Goal: Task Accomplishment & Management: Manage account settings

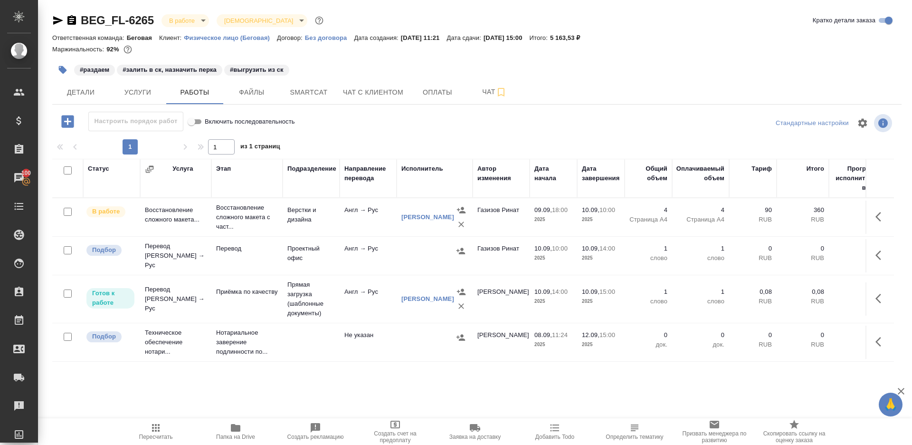
click at [153, 416] on div ".cls-1 fill:#fff; AWATERA Gazizov Rinat Клиенты Спецификации Заказы 100 Чаты To…" at bounding box center [456, 222] width 912 height 445
click at [154, 428] on icon "button" at bounding box center [155, 427] width 11 height 11
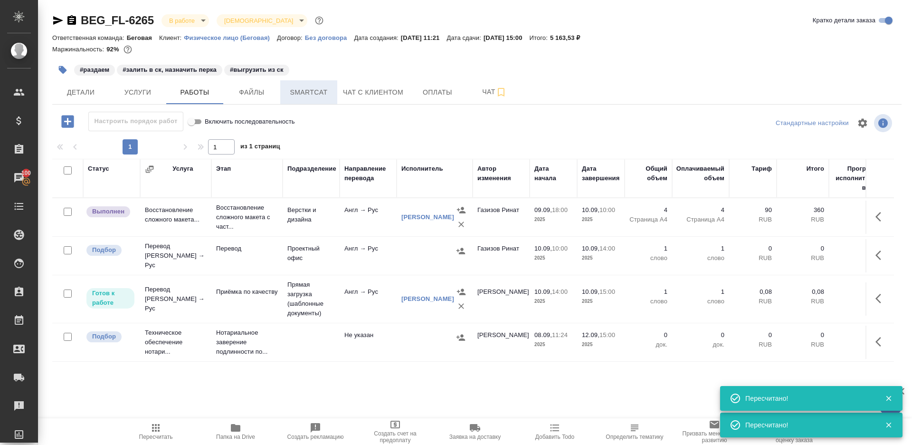
click at [315, 93] on span "Smartcat" at bounding box center [309, 92] width 46 height 12
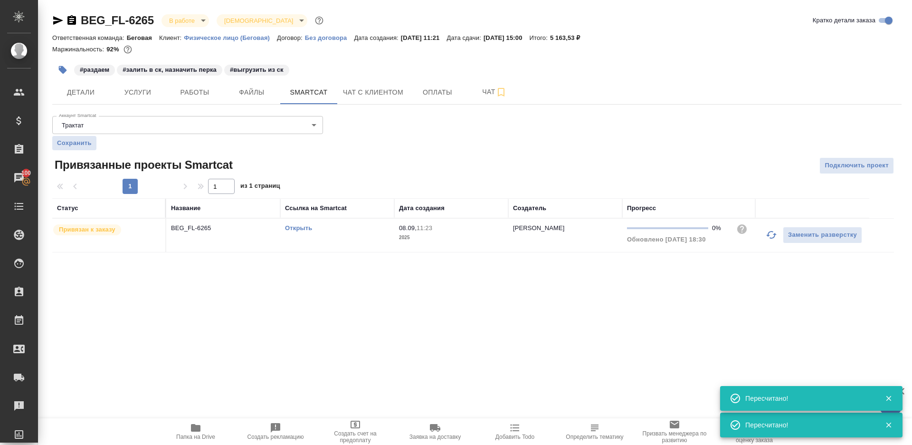
click at [310, 228] on link "Открыть" at bounding box center [298, 227] width 27 height 7
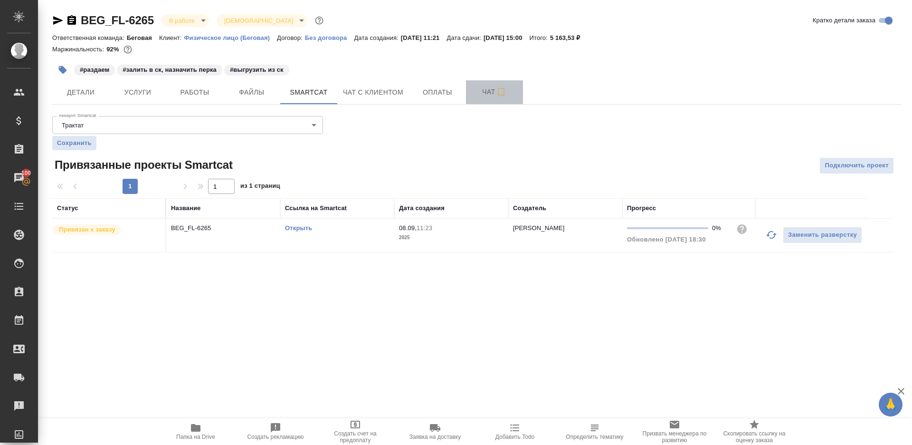
click at [473, 88] on span "Чат" at bounding box center [495, 92] width 46 height 12
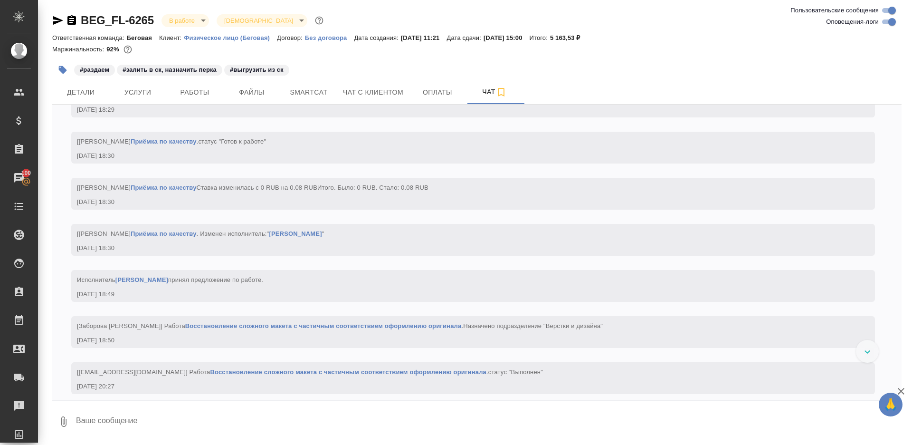
scroll to position [2217, 0]
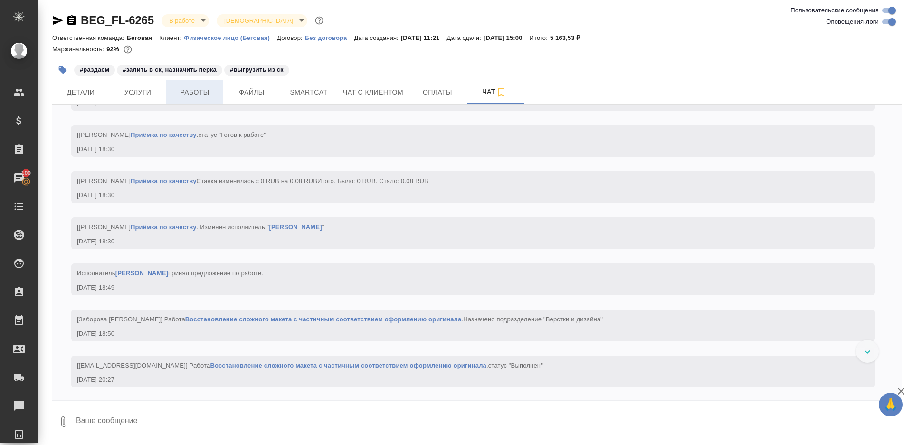
click at [179, 95] on span "Работы" at bounding box center [195, 92] width 46 height 12
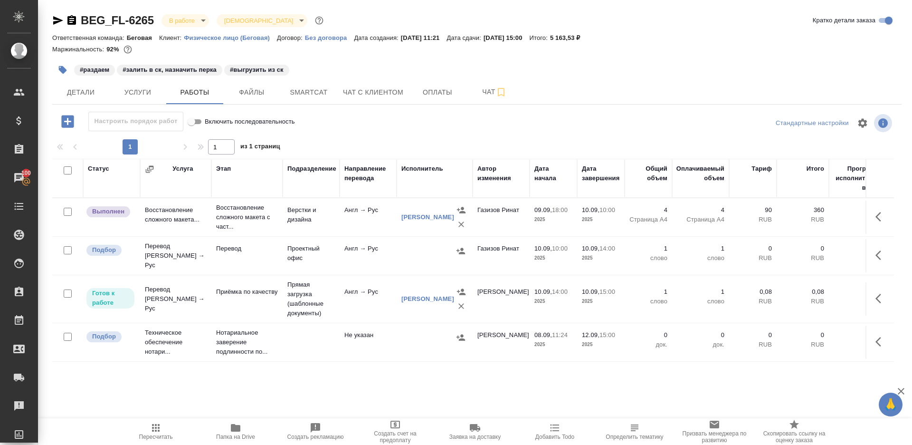
click at [232, 426] on icon "button" at bounding box center [236, 428] width 10 height 8
click at [870, 247] on td at bounding box center [880, 255] width 29 height 33
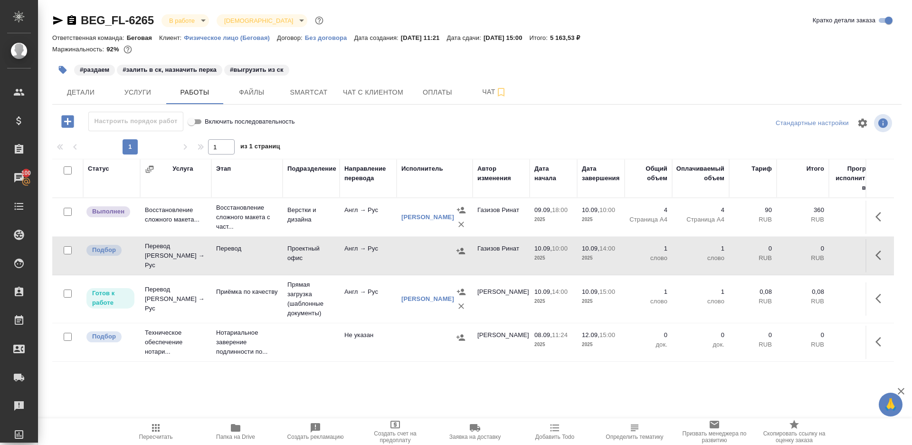
click at [880, 250] on icon "button" at bounding box center [881, 255] width 11 height 11
click at [814, 251] on icon "button" at bounding box center [811, 255] width 9 height 9
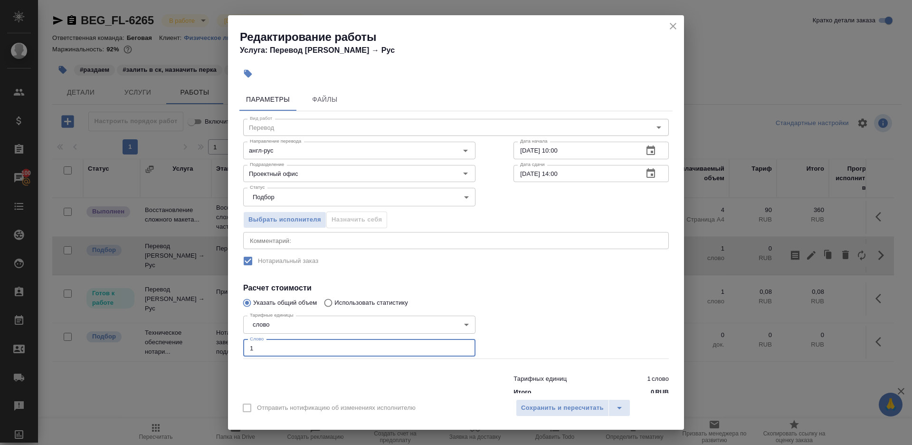
click at [335, 347] on input "1" at bounding box center [359, 347] width 232 height 17
paste input "83.7"
type input "183.7"
click at [536, 323] on div at bounding box center [591, 335] width 193 height 85
click at [534, 404] on span "Сохранить и пересчитать" at bounding box center [562, 408] width 83 height 11
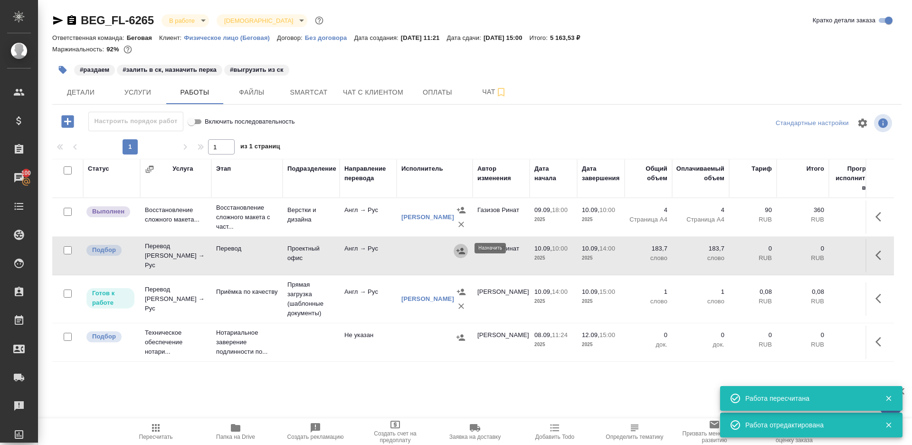
click at [462, 248] on icon "button" at bounding box center [461, 251] width 9 height 6
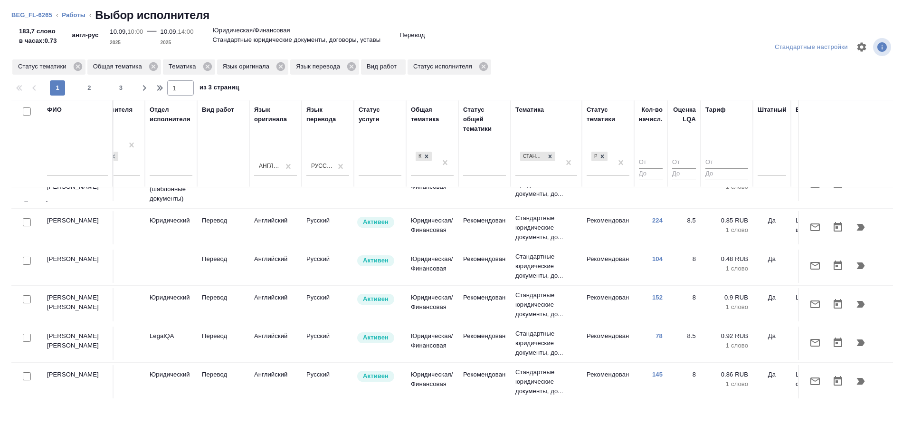
scroll to position [220, 499]
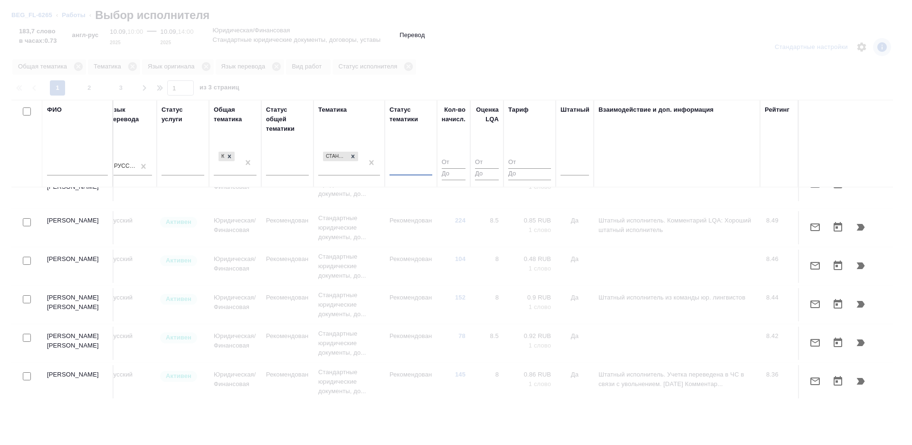
click at [74, 168] on input "text" at bounding box center [77, 169] width 61 height 12
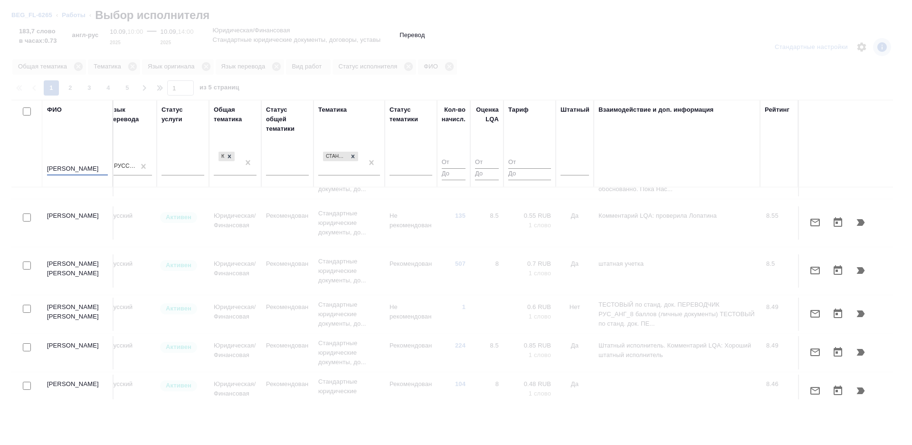
scroll to position [0, 499]
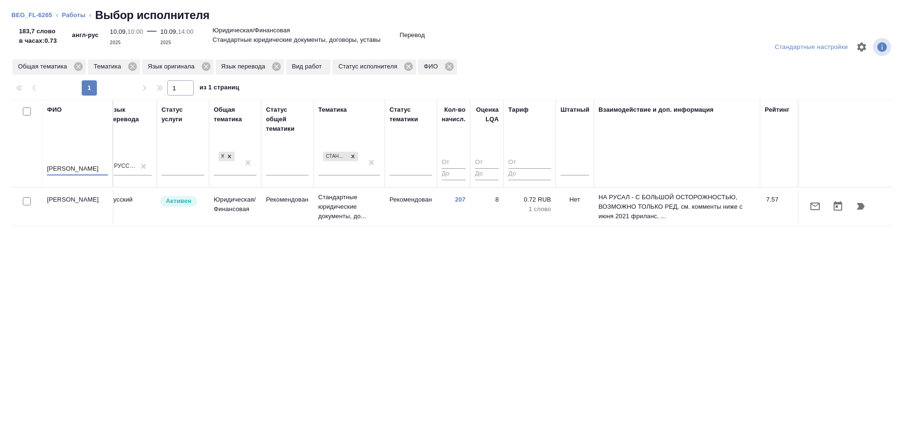
type input "аржанова"
click at [25, 198] on input "checkbox" at bounding box center [27, 201] width 8 height 8
checkbox input "true"
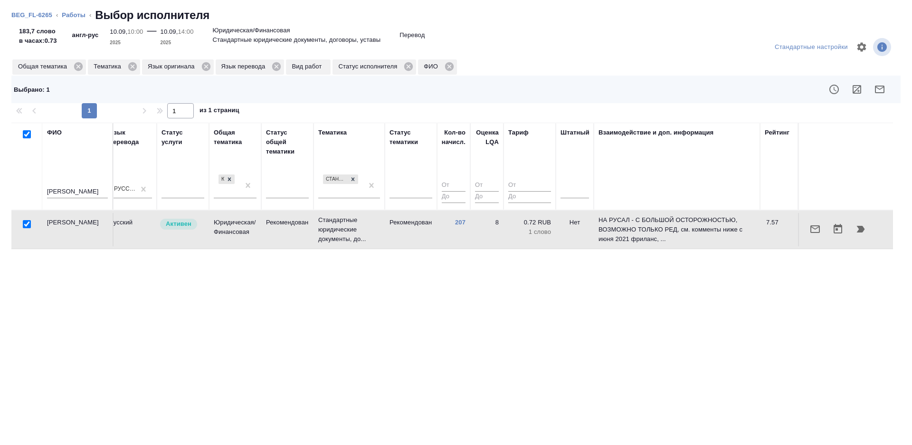
drag, startPoint x: 83, startPoint y: 191, endPoint x: 0, endPoint y: 191, distance: 82.7
click at [0, 191] on div "Стандартные настройки Общая тематика Тематика Язык оригинала Язык перевода Вид …" at bounding box center [456, 237] width 912 height 416
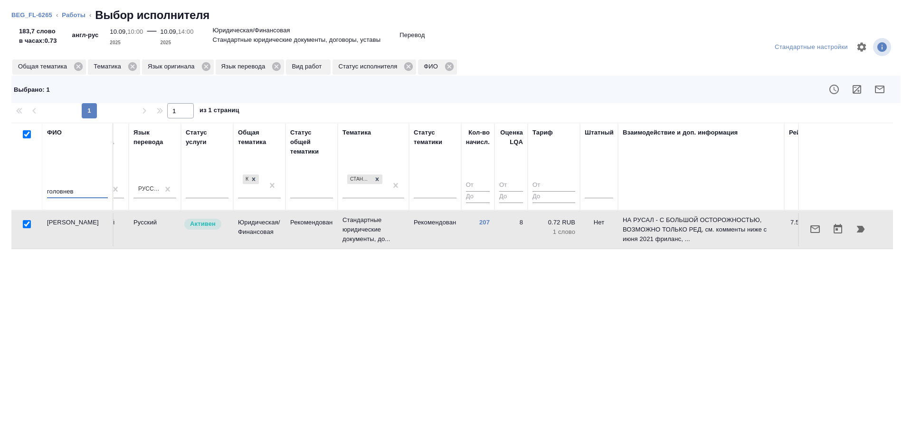
type input "головнева"
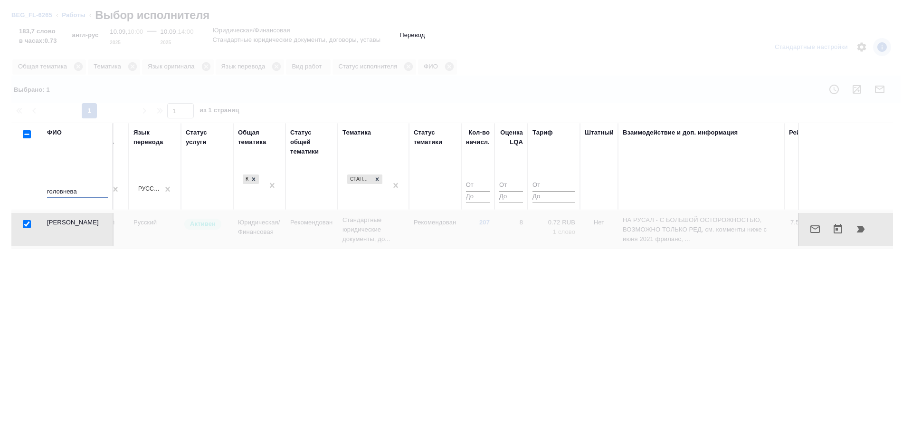
checkbox input "false"
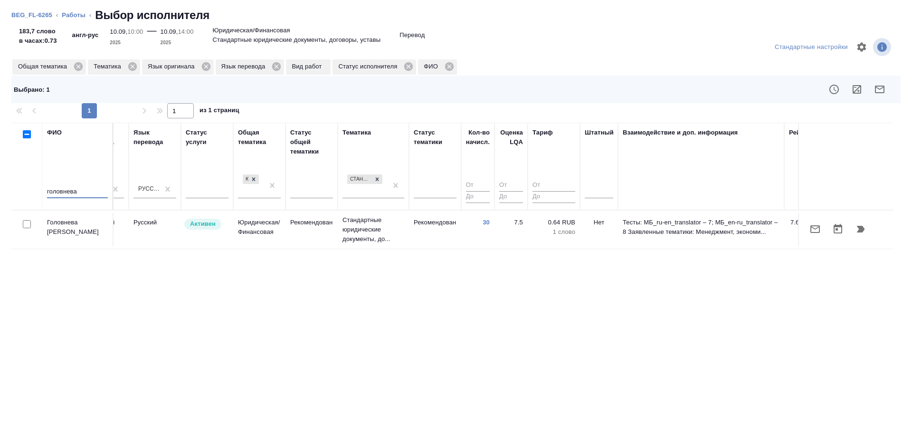
type input "головнева"
click at [26, 224] on input "checkbox" at bounding box center [27, 224] width 8 height 8
checkbox input "true"
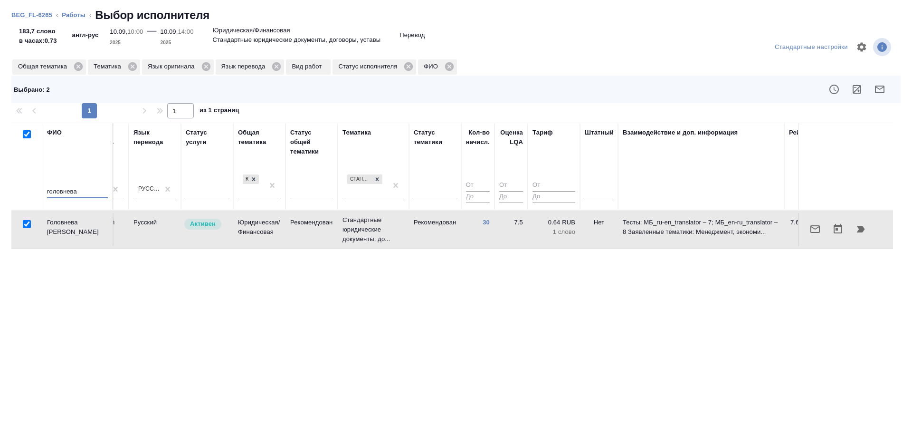
drag, startPoint x: 88, startPoint y: 188, endPoint x: 1, endPoint y: 187, distance: 86.5
click at [38, 188] on tr "ФИО головнева Предложение Маржинальность Email Статус исполнителя Стажер Активе…" at bounding box center [227, 166] width 1381 height 87
type input "барагоне"
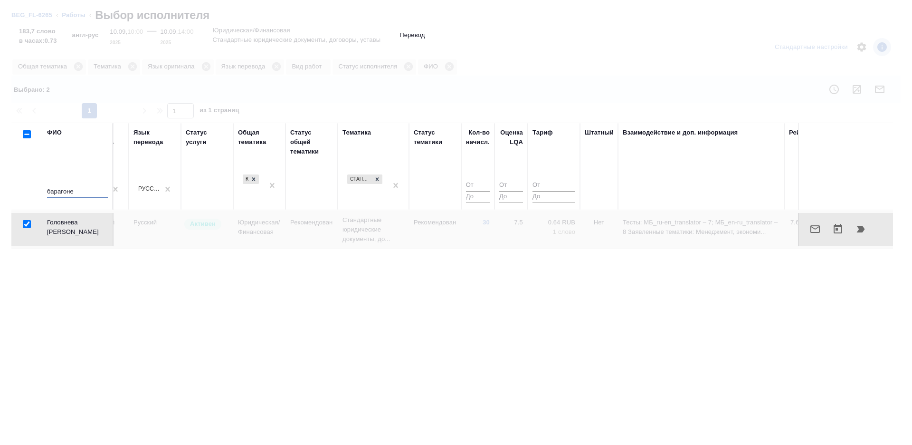
checkbox input "false"
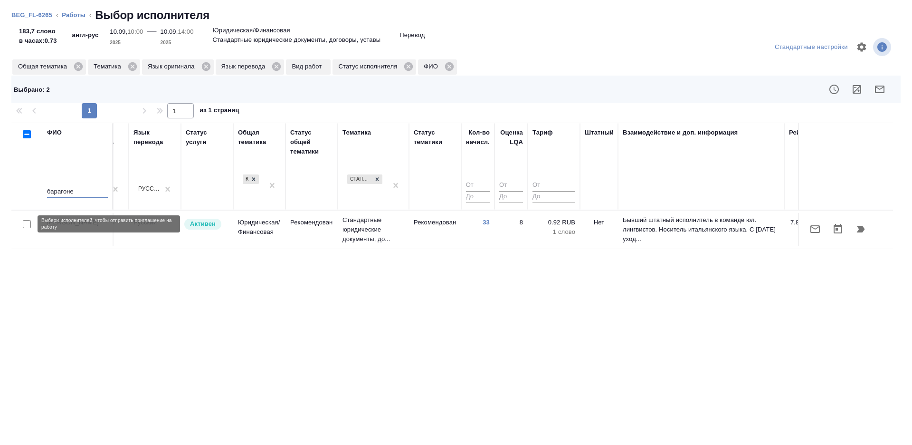
type input "барагоне"
click at [29, 220] on input "checkbox" at bounding box center [27, 224] width 8 height 8
checkbox input "true"
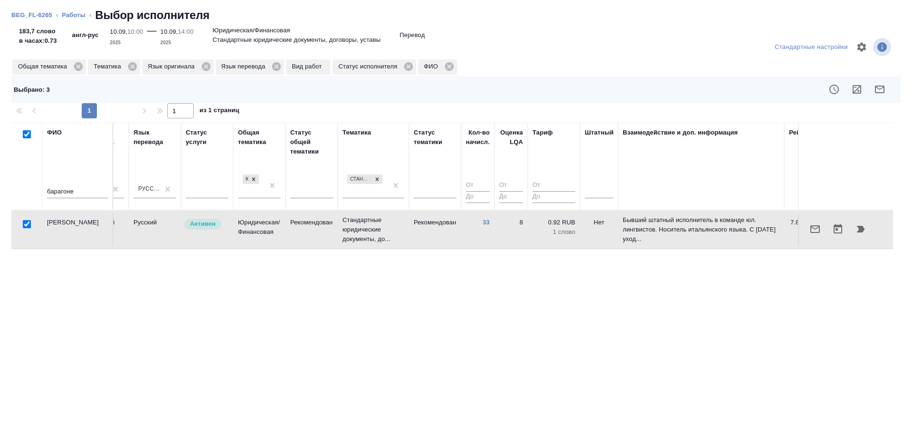
click at [883, 93] on icon "button" at bounding box center [880, 90] width 10 height 8
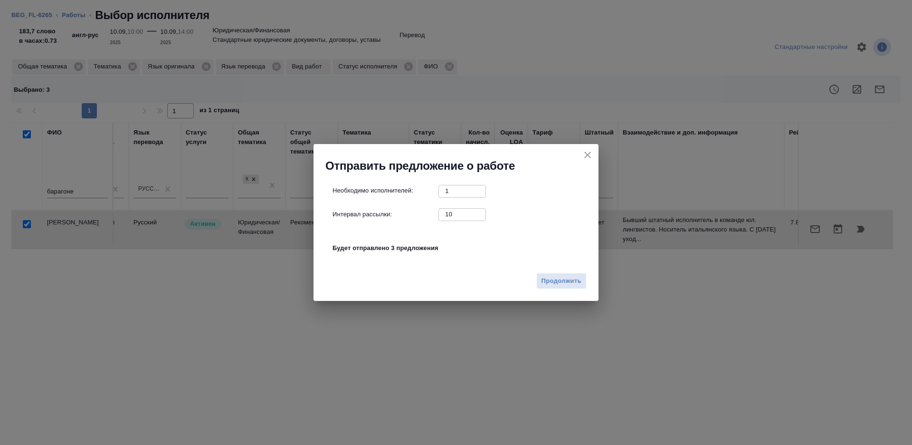
drag, startPoint x: 453, startPoint y: 216, endPoint x: 518, endPoint y: 248, distance: 72.5
click at [453, 216] on input "10" at bounding box center [463, 214] width 48 height 12
type input "1"
click at [551, 264] on div "Необходимо исполнителей: 1 ​ Интервал рассылки: 1 ​ Будет отправлено 3 предложе…" at bounding box center [456, 220] width 285 height 95
click at [551, 282] on span "Продолжить" at bounding box center [562, 281] width 40 height 11
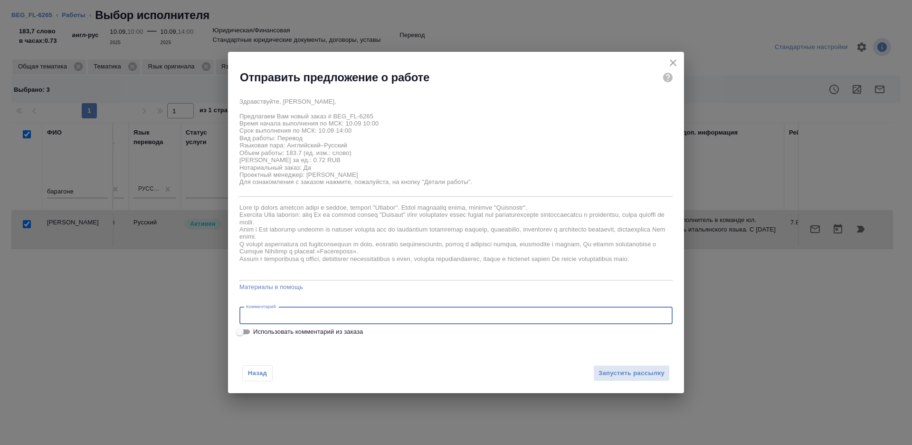
click at [335, 314] on textarea at bounding box center [456, 315] width 420 height 7
click at [253, 334] on span "Использовать комментарий из заказа" at bounding box center [308, 332] width 110 height 10
click at [253, 334] on input "Использовать комментарий из заказа" at bounding box center [240, 331] width 34 height 11
checkbox input "true"
type textarea "Везде есть дубляж на английский, оставляем как в оригинале. Под нот."
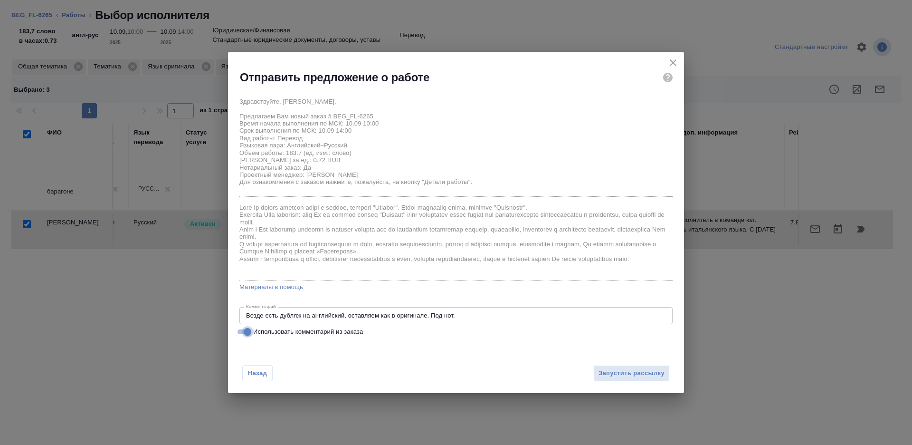
click at [242, 333] on input "Использовать комментарий из заказа" at bounding box center [247, 331] width 34 height 11
checkbox input "false"
click at [306, 313] on textarea at bounding box center [456, 315] width 420 height 7
type textarea "будет в смарткате, под нот"
click at [632, 368] on span "Запустить рассылку" at bounding box center [632, 373] width 66 height 11
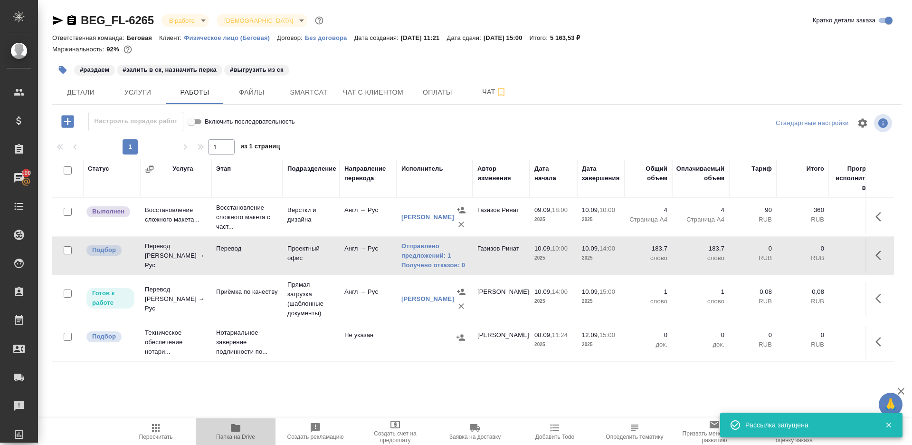
click at [238, 432] on icon "button" at bounding box center [235, 427] width 11 height 11
click at [141, 442] on button "Пересчитать" at bounding box center [156, 431] width 80 height 27
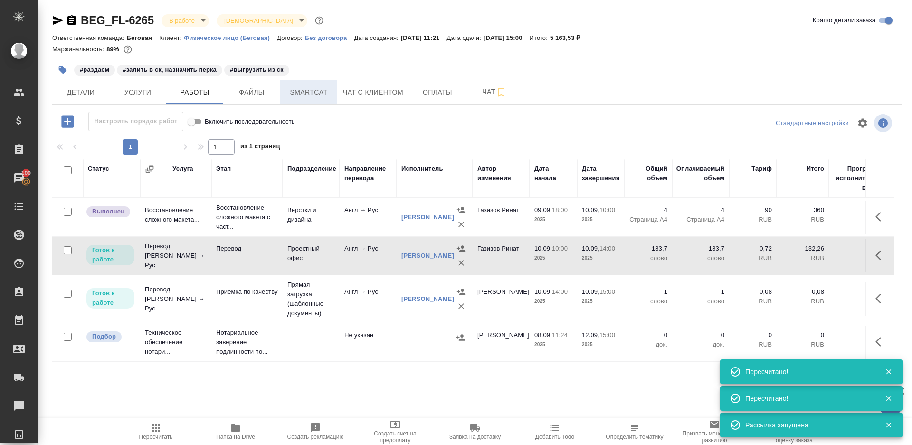
click at [305, 90] on span "Smartcat" at bounding box center [309, 92] width 46 height 12
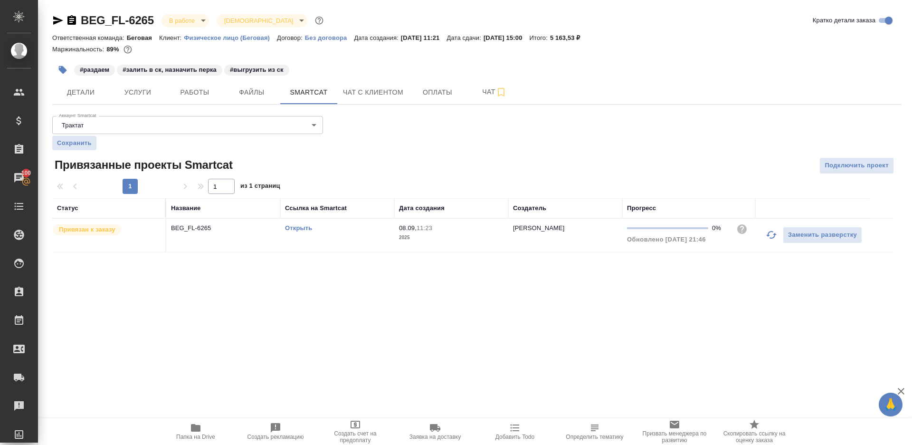
click at [298, 227] on link "Открыть" at bounding box center [298, 227] width 27 height 7
click at [189, 98] on button "Работы" at bounding box center [194, 92] width 57 height 24
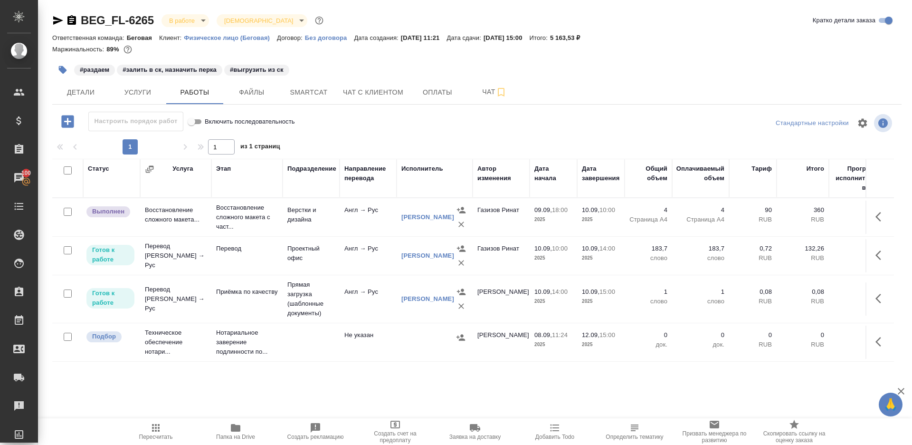
click at [60, 76] on button "button" at bounding box center [62, 69] width 21 height 21
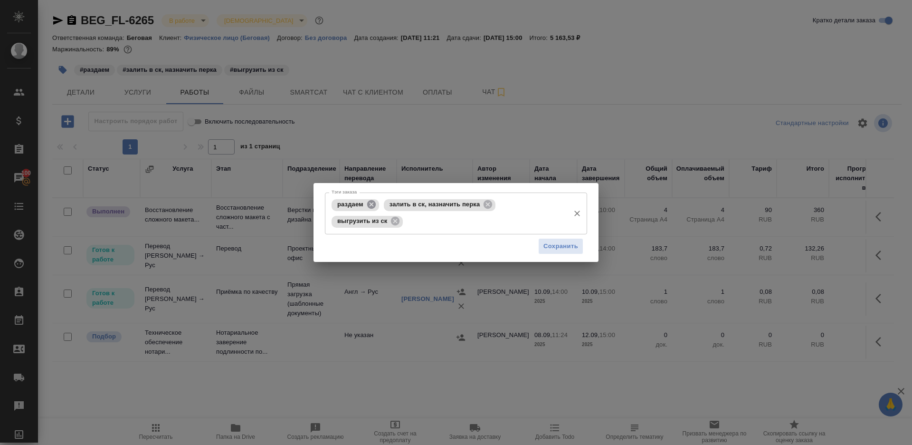
click at [367, 203] on icon at bounding box center [371, 204] width 10 height 10
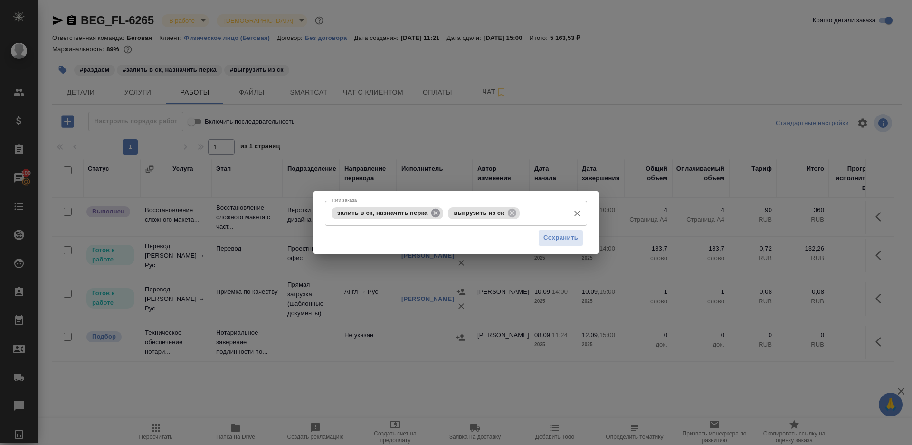
click at [434, 218] on icon at bounding box center [436, 213] width 10 height 10
click at [564, 238] on span "Сохранить" at bounding box center [561, 237] width 35 height 11
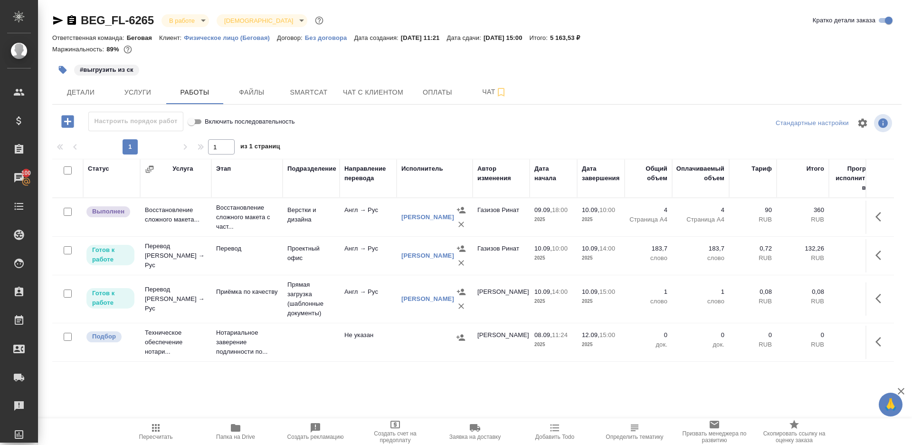
click at [241, 419] on button "Папка на Drive" at bounding box center [236, 431] width 80 height 27
click at [53, 20] on icon "button" at bounding box center [57, 20] width 11 height 11
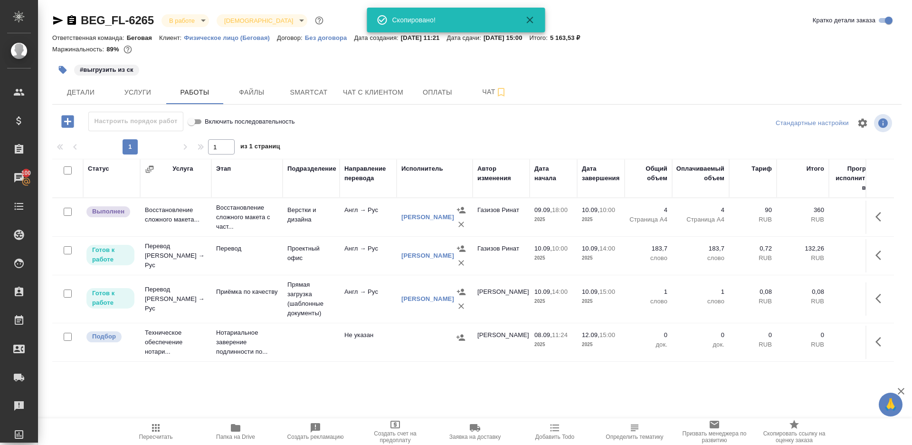
click at [162, 423] on span "Пересчитать" at bounding box center [156, 431] width 68 height 18
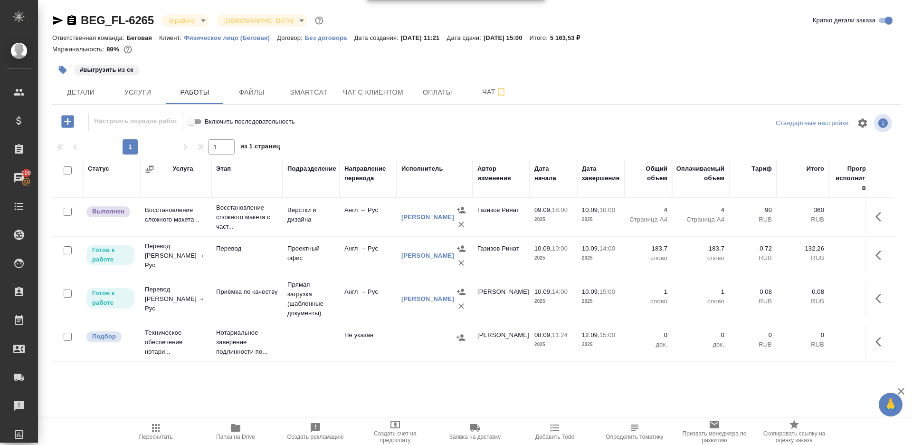
click at [162, 423] on span "Пересчитать" at bounding box center [156, 431] width 68 height 18
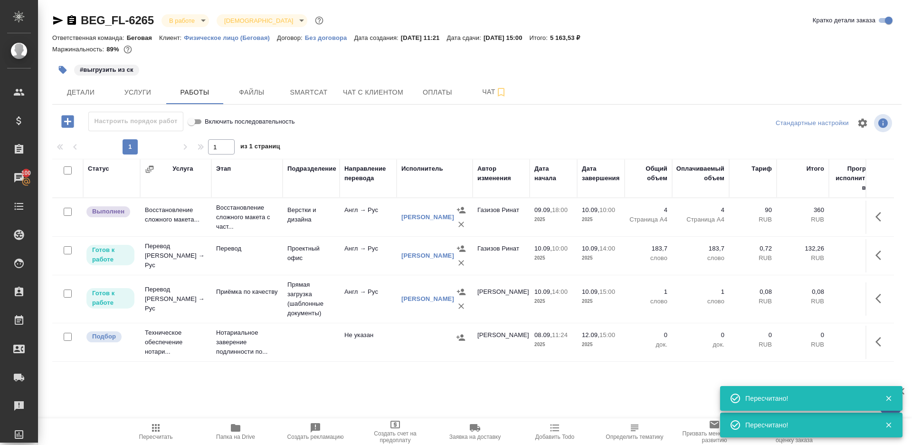
click at [65, 107] on div "BEG_FL-6265 В работе inProgress Святая троица holyTrinity Кратко детали заказа …" at bounding box center [477, 198] width 860 height 397
click at [77, 95] on span "Детали" at bounding box center [81, 92] width 46 height 12
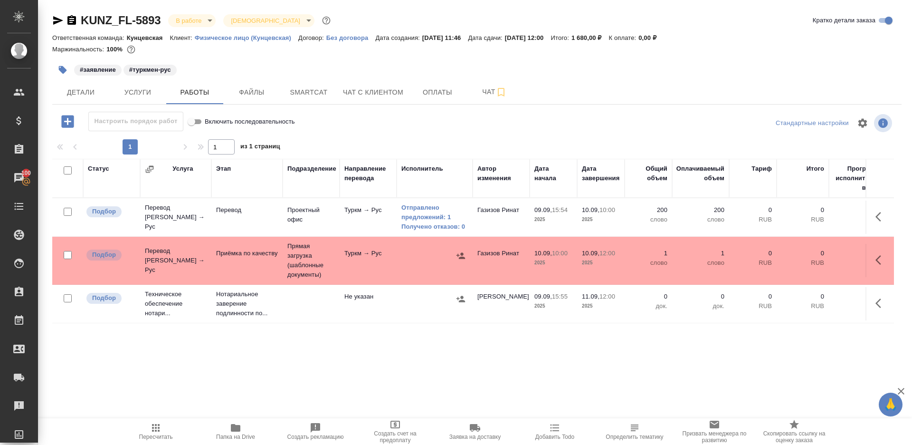
click at [153, 429] on icon "button" at bounding box center [155, 427] width 11 height 11
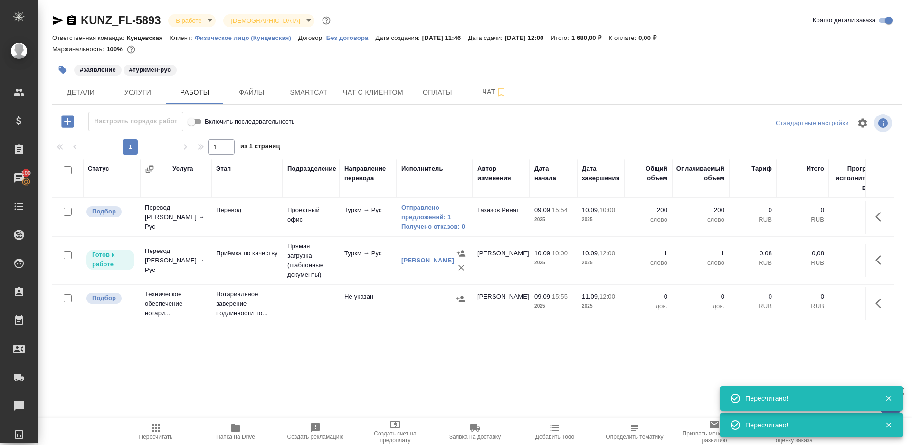
click at [155, 432] on icon "button" at bounding box center [155, 427] width 11 height 11
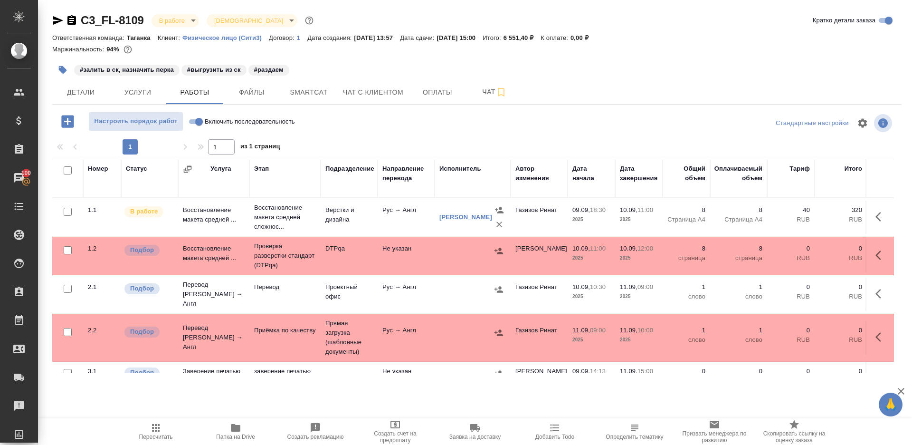
click at [161, 423] on icon "button" at bounding box center [155, 427] width 11 height 11
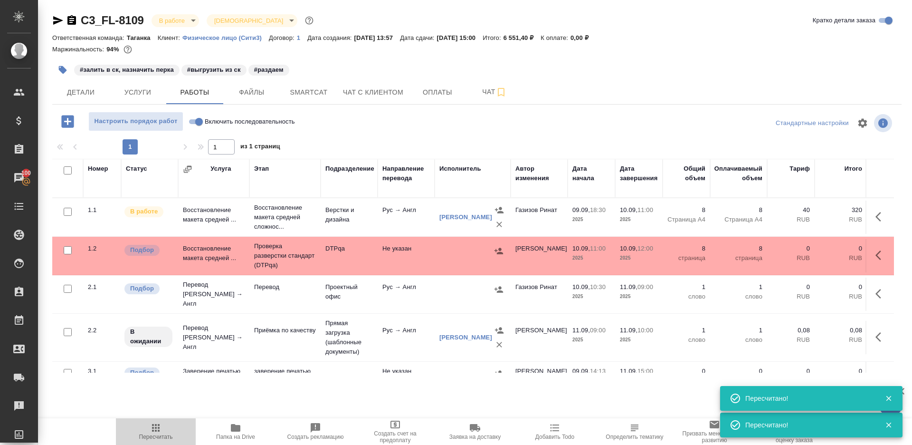
click at [156, 424] on icon "button" at bounding box center [156, 428] width 8 height 8
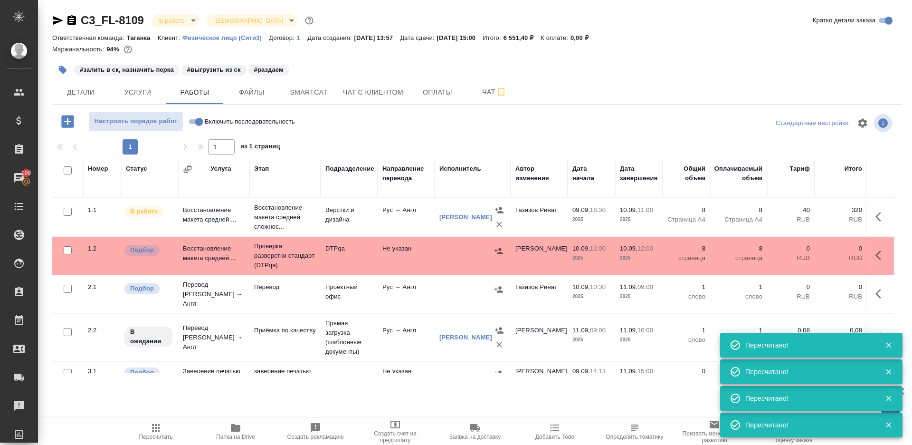
click at [197, 117] on input "Включить последовательность" at bounding box center [199, 121] width 34 height 11
checkbox input "true"
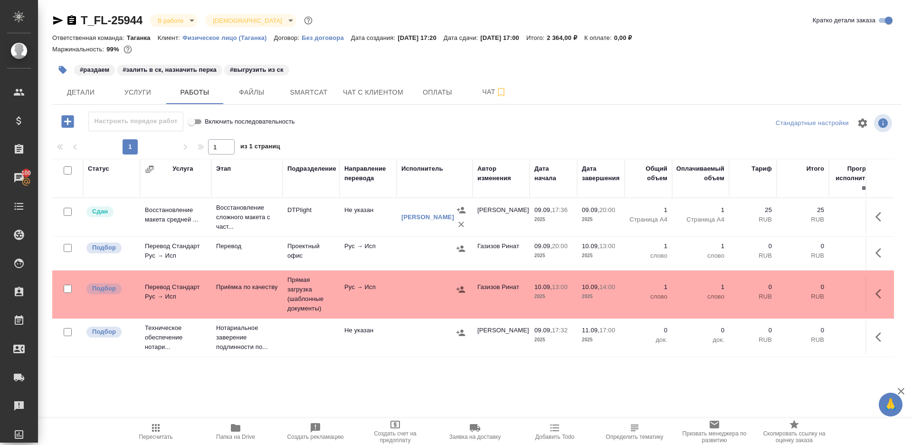
click at [154, 420] on button "Пересчитать" at bounding box center [156, 431] width 80 height 27
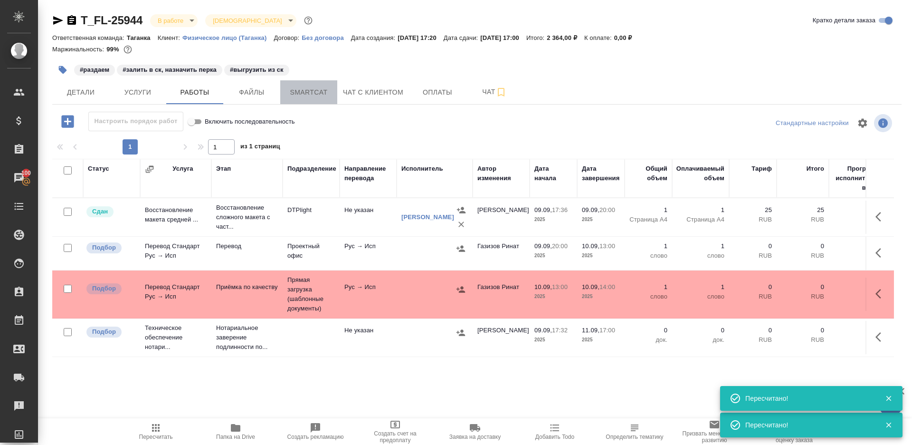
click at [301, 89] on span "Smartcat" at bounding box center [309, 92] width 46 height 12
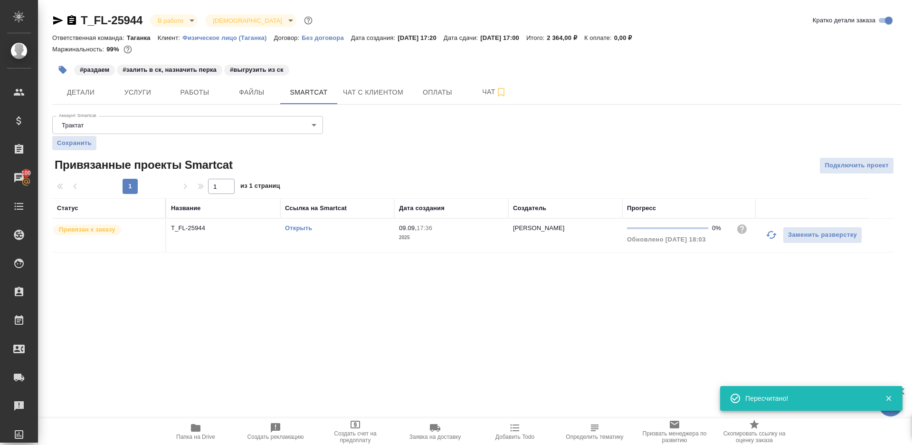
click at [293, 225] on link "Открыть" at bounding box center [298, 227] width 27 height 7
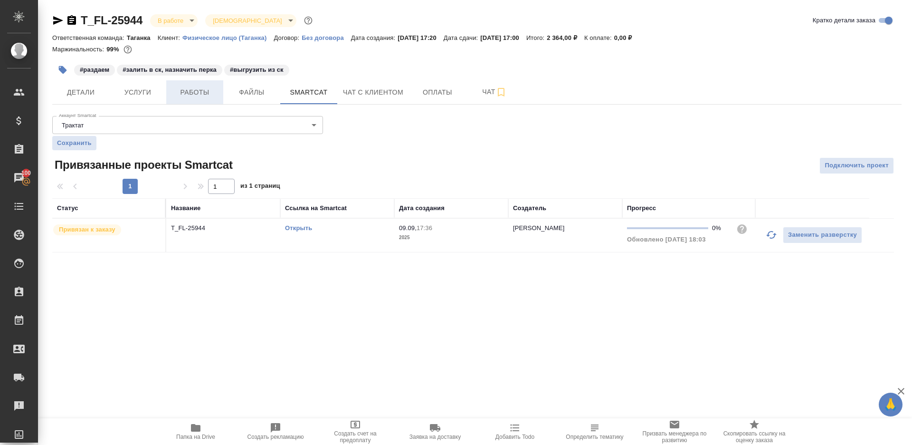
click at [181, 104] on button "Работы" at bounding box center [194, 92] width 57 height 24
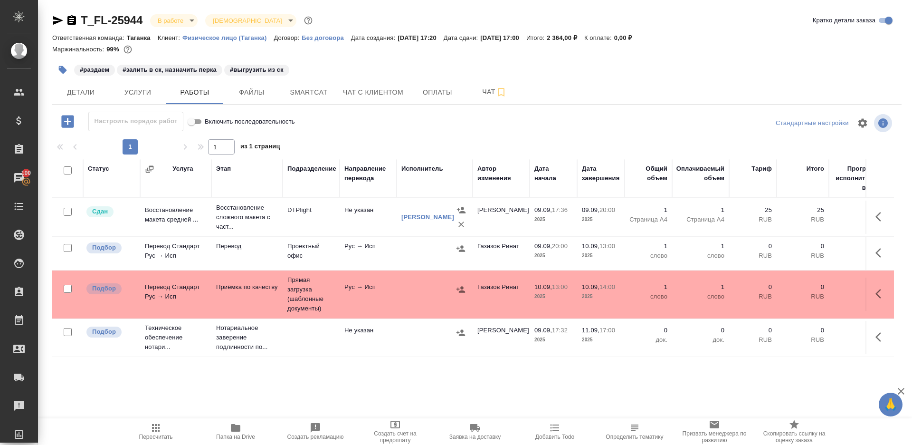
click at [231, 429] on icon "button" at bounding box center [236, 428] width 10 height 8
click at [473, 90] on button "Чат" at bounding box center [494, 92] width 57 height 24
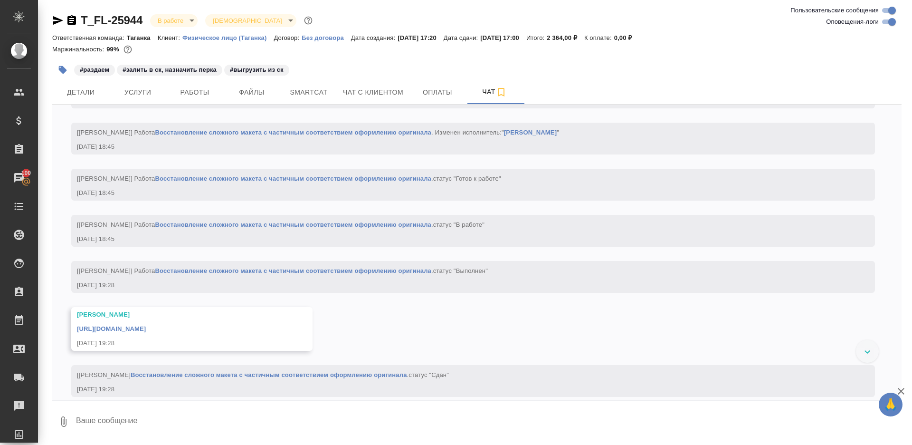
scroll to position [2012, 0]
click at [146, 329] on link "https://drive.awatera.com/apps/files/files/10329293?dir=/Shares/FL_T/Orders/T_F…" at bounding box center [111, 325] width 69 height 7
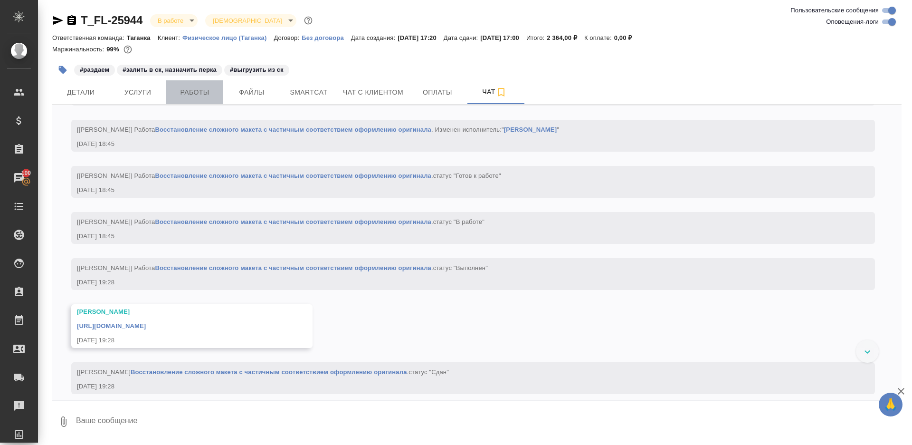
click at [203, 92] on span "Работы" at bounding box center [195, 92] width 46 height 12
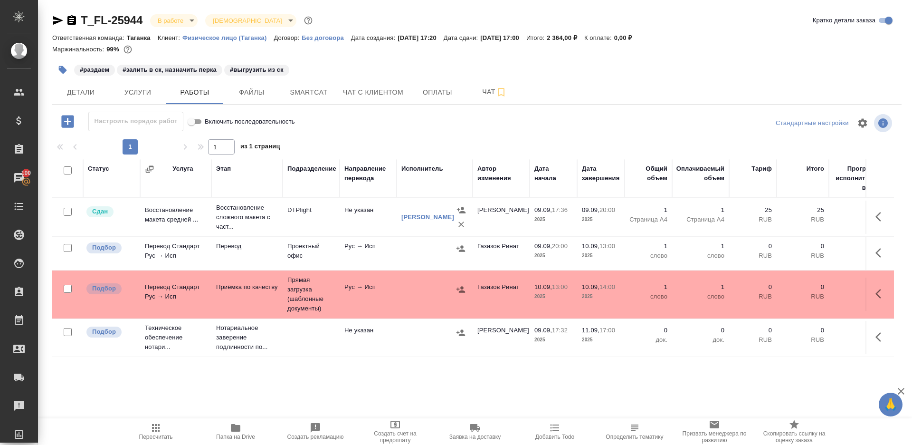
click at [882, 258] on icon "button" at bounding box center [881, 252] width 11 height 11
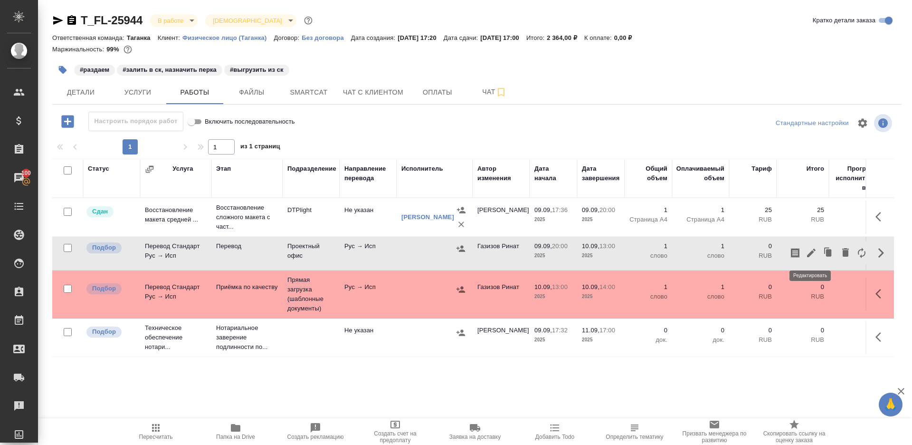
click at [805, 255] on button "button" at bounding box center [812, 252] width 16 height 23
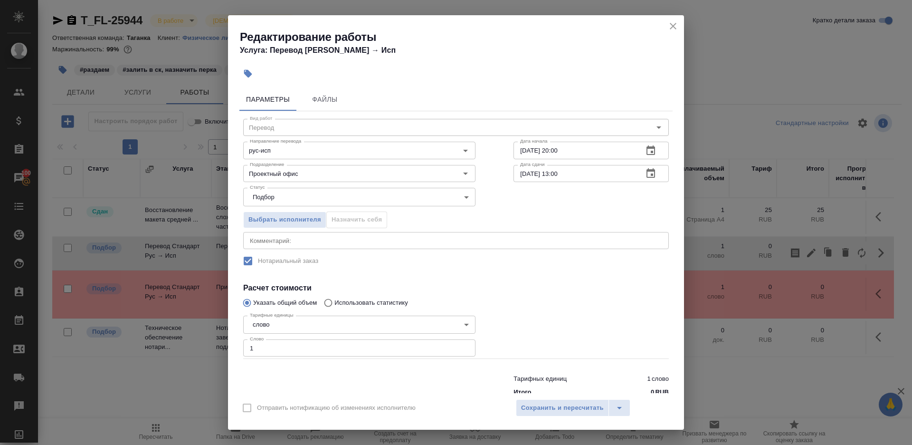
drag, startPoint x: 314, startPoint y: 341, endPoint x: 408, endPoint y: 339, distance: 94.1
click at [314, 342] on input "1" at bounding box center [359, 347] width 232 height 17
paste input "43"
type input "143"
click at [542, 332] on div at bounding box center [591, 335] width 193 height 85
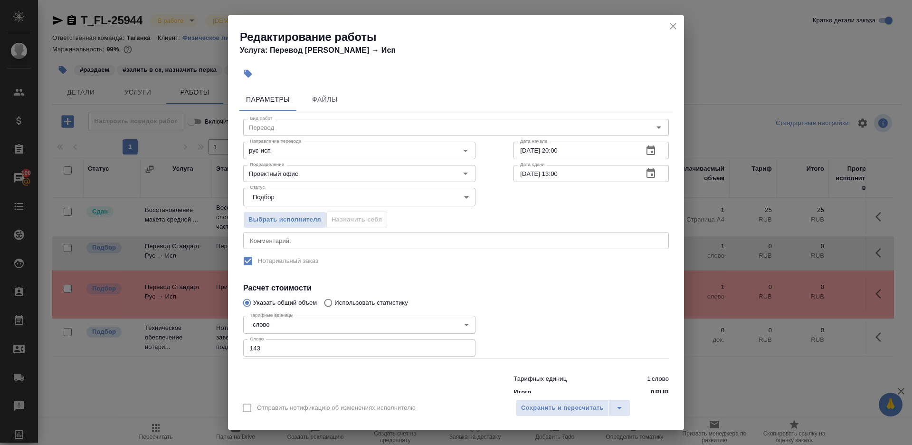
click at [538, 416] on div "Отправить нотификацию об изменениях исполнителю Сохранить и пересчитать" at bounding box center [456, 411] width 456 height 37
click at [538, 410] on span "Сохранить и пересчитать" at bounding box center [562, 408] width 83 height 11
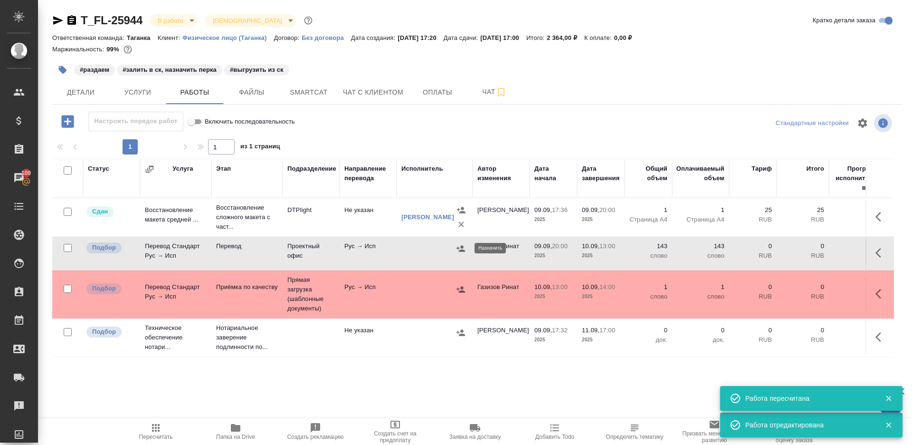
click at [462, 246] on icon "button" at bounding box center [461, 248] width 9 height 6
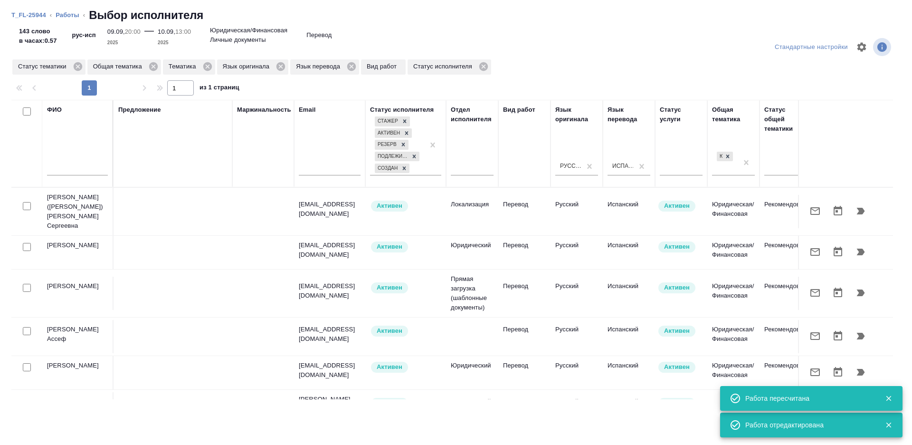
click at [25, 111] on input "checkbox" at bounding box center [27, 111] width 8 height 8
checkbox input "true"
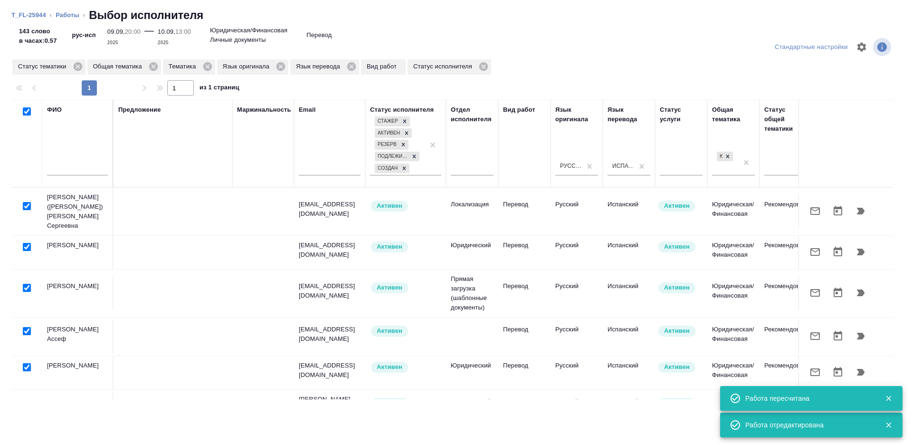
checkbox input "true"
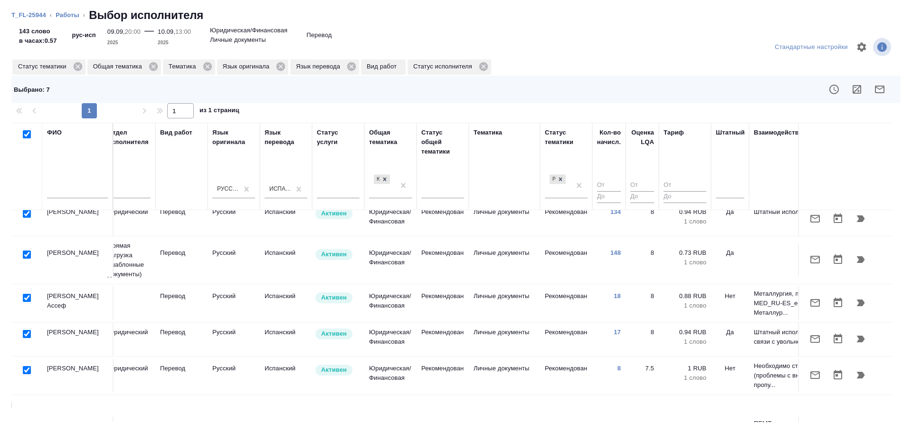
scroll to position [56, 499]
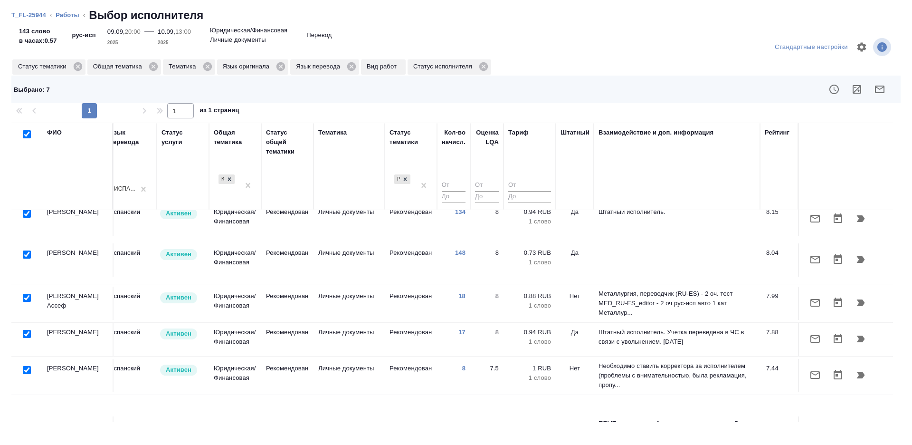
click at [26, 423] on input "checkbox" at bounding box center [27, 427] width 8 height 8
checkbox input "false"
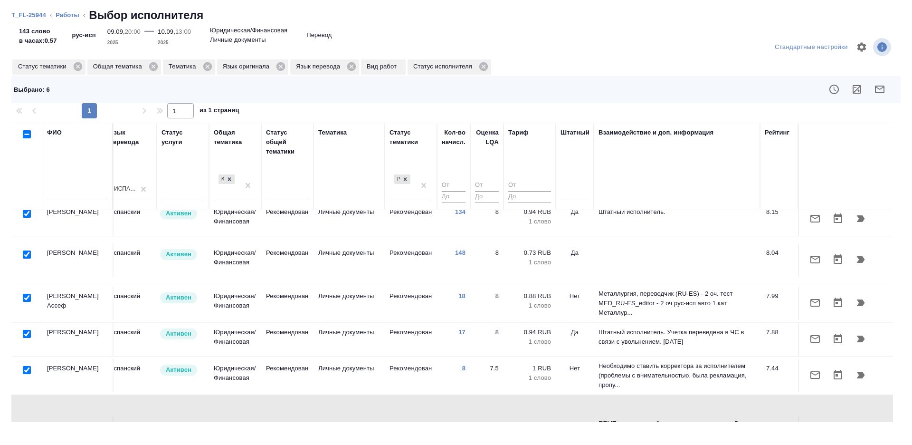
click at [27, 366] on input "checkbox" at bounding box center [27, 370] width 8 height 8
checkbox input "false"
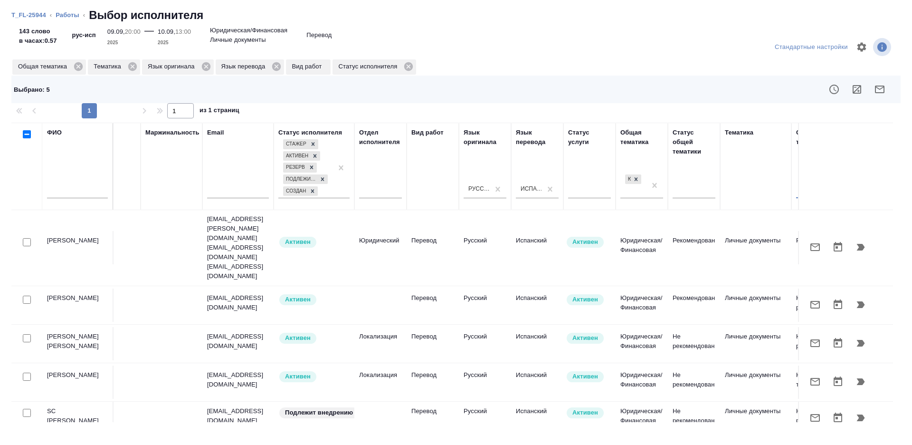
scroll to position [318, 0]
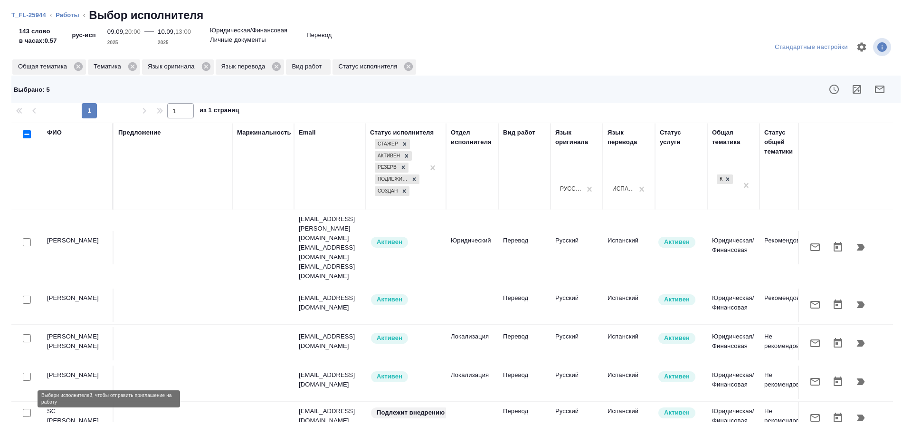
click at [23, 444] on input "checkbox" at bounding box center [27, 449] width 8 height 8
checkbox input "true"
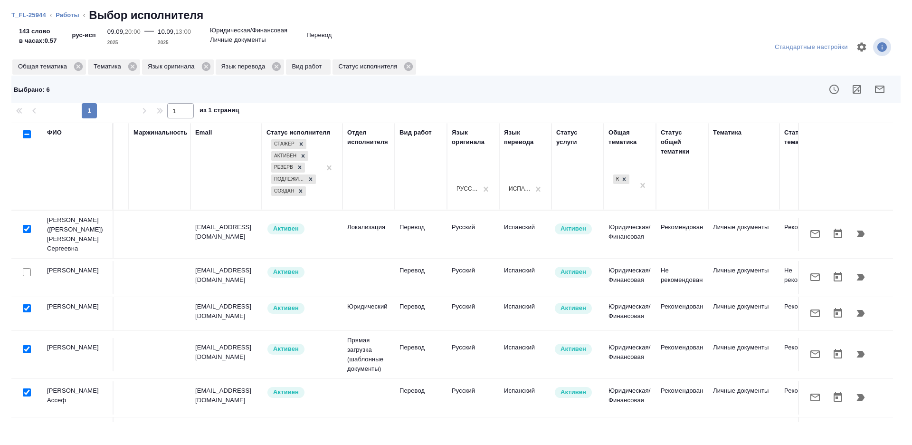
scroll to position [0, 0]
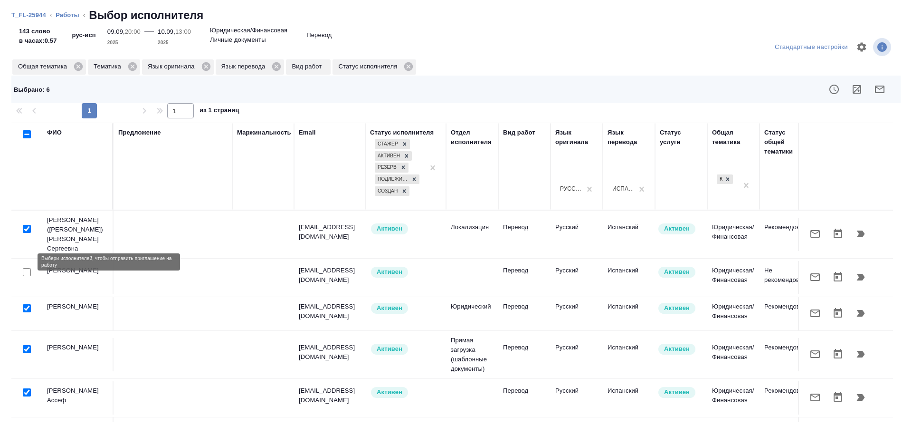
click at [24, 268] on input "checkbox" at bounding box center [27, 272] width 8 height 8
checkbox input "true"
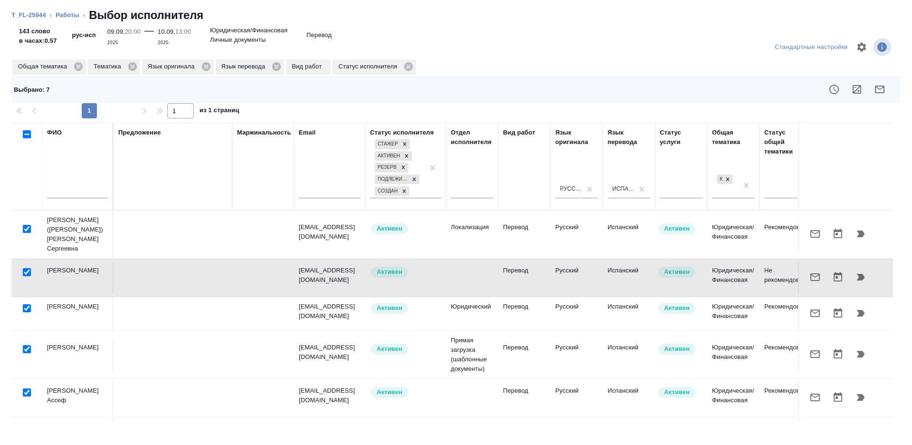
click at [887, 85] on button "button" at bounding box center [880, 89] width 23 height 23
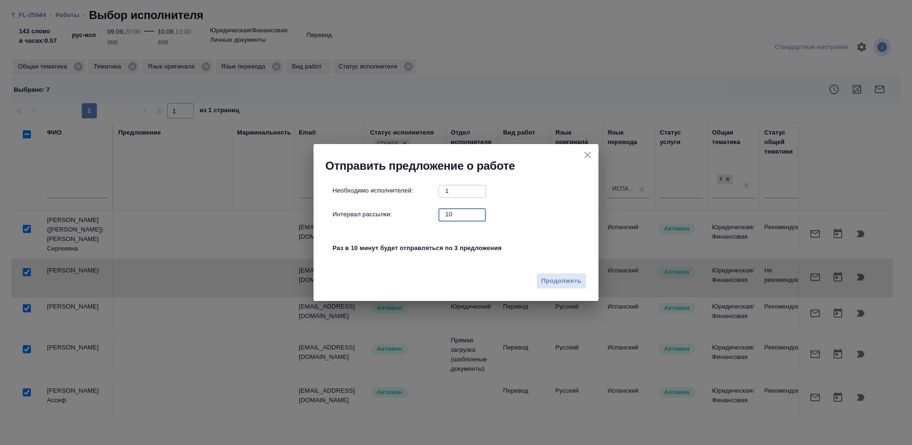
click at [458, 209] on input "10" at bounding box center [463, 214] width 48 height 12
type input "1"
click at [550, 278] on span "Продолжить" at bounding box center [562, 281] width 40 height 11
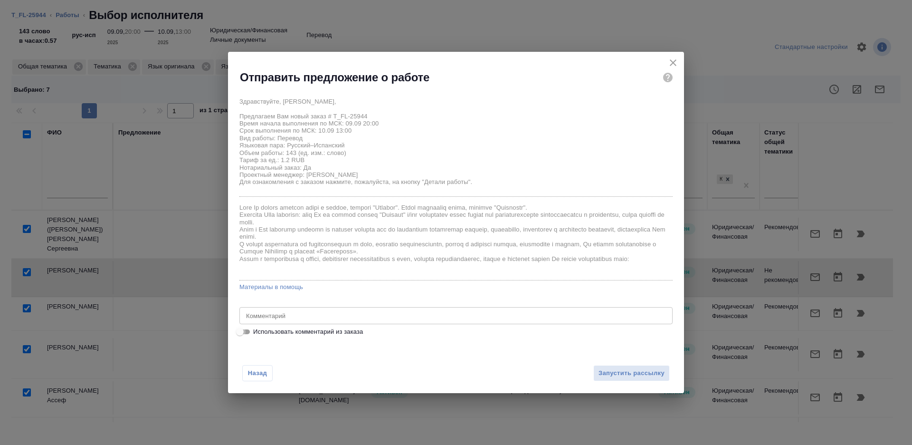
click at [246, 335] on input "Использовать комментарий из заказа" at bounding box center [240, 331] width 34 height 11
checkbox input "true"
type textarea "рус-исп под нот перевод домовой книги"
click at [246, 335] on input "Использовать комментарий из заказа" at bounding box center [247, 331] width 34 height 11
checkbox input "false"
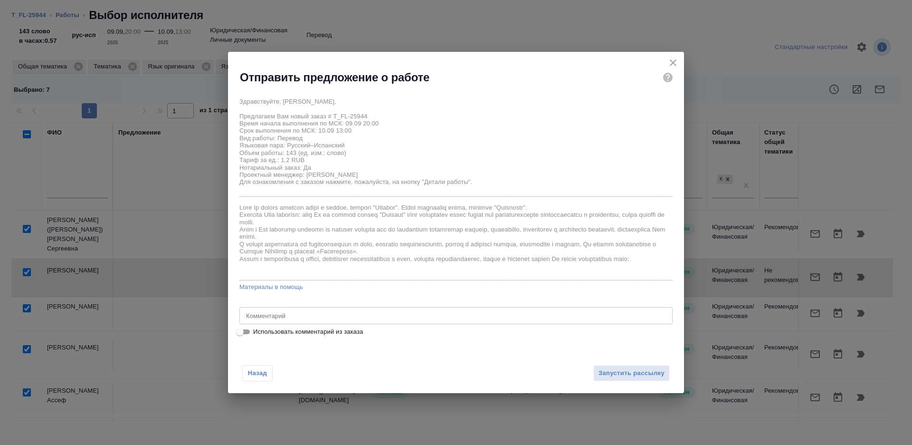
click at [295, 317] on textarea at bounding box center [456, 315] width 420 height 7
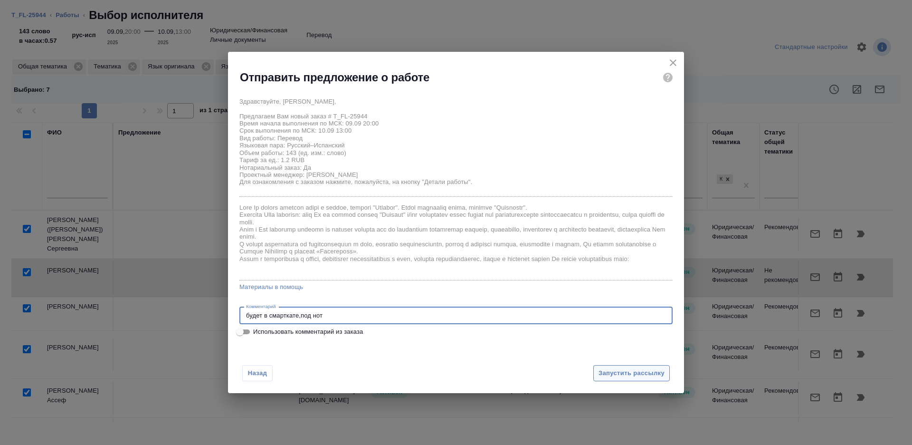
type textarea "будет в смарткате,под нот"
click at [648, 378] on button "Запустить рассылку" at bounding box center [632, 373] width 77 height 17
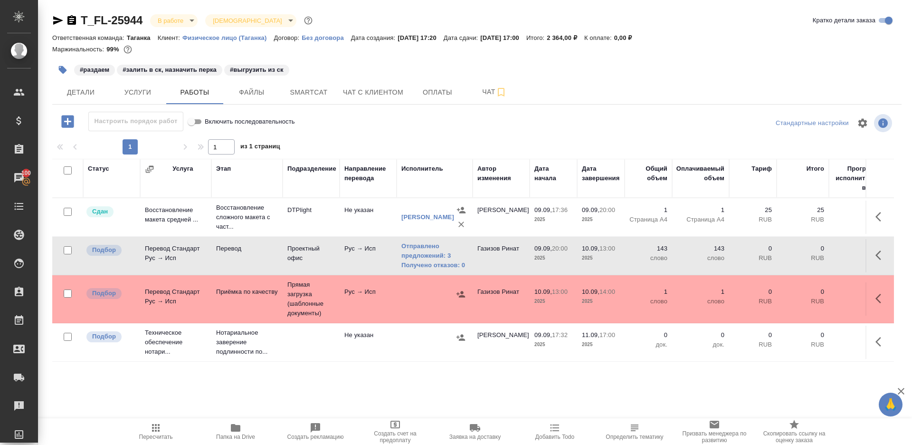
click at [169, 427] on span "Пересчитать" at bounding box center [156, 431] width 68 height 18
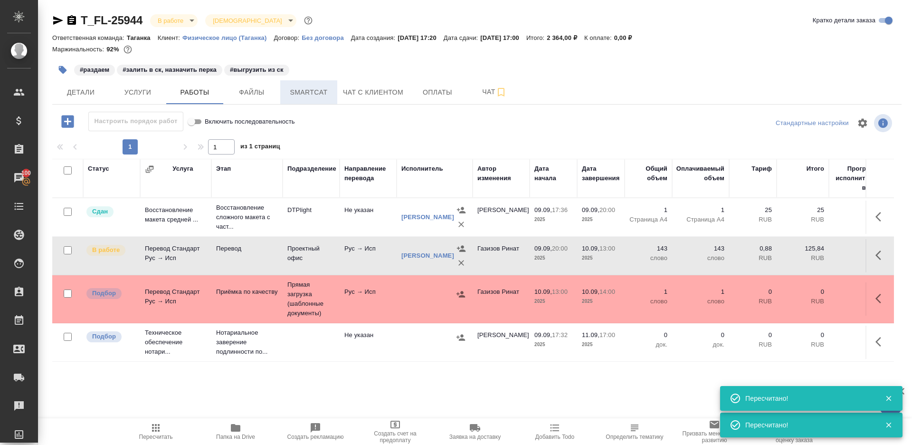
click at [321, 94] on span "Smartcat" at bounding box center [309, 92] width 46 height 12
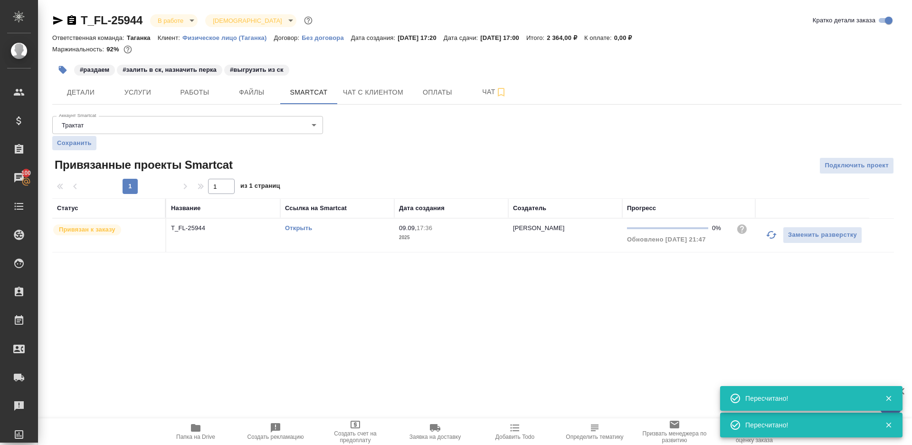
click at [306, 228] on link "Открыть" at bounding box center [298, 227] width 27 height 7
click at [191, 98] on span "Работы" at bounding box center [195, 92] width 46 height 12
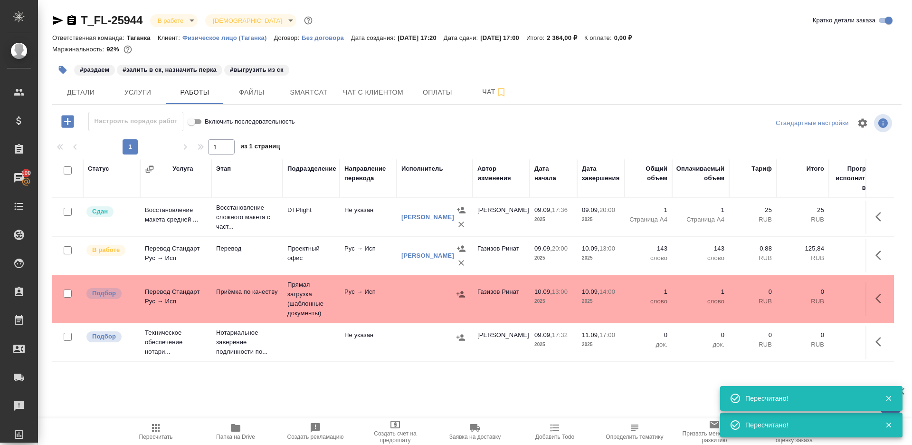
click at [48, 59] on div "T_FL-25944 В работе inProgress Святая троица holyTrinity Кратко детали заказа О…" at bounding box center [477, 198] width 860 height 397
click at [56, 62] on button "button" at bounding box center [62, 69] width 21 height 21
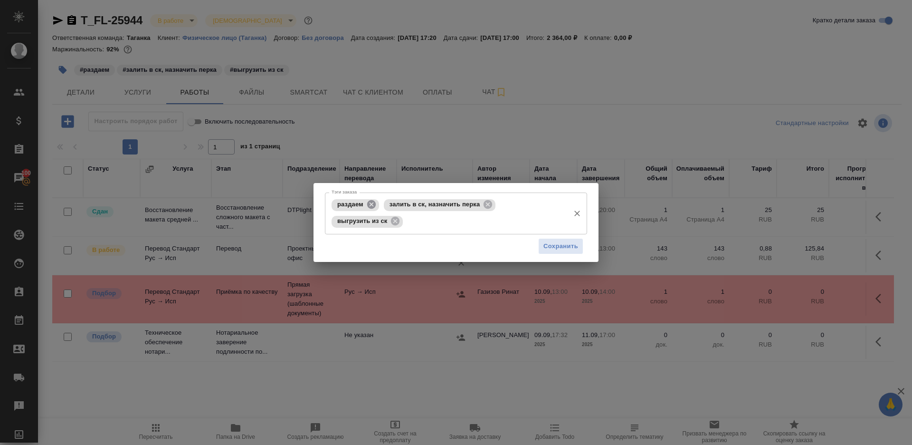
click at [374, 204] on icon at bounding box center [371, 204] width 9 height 9
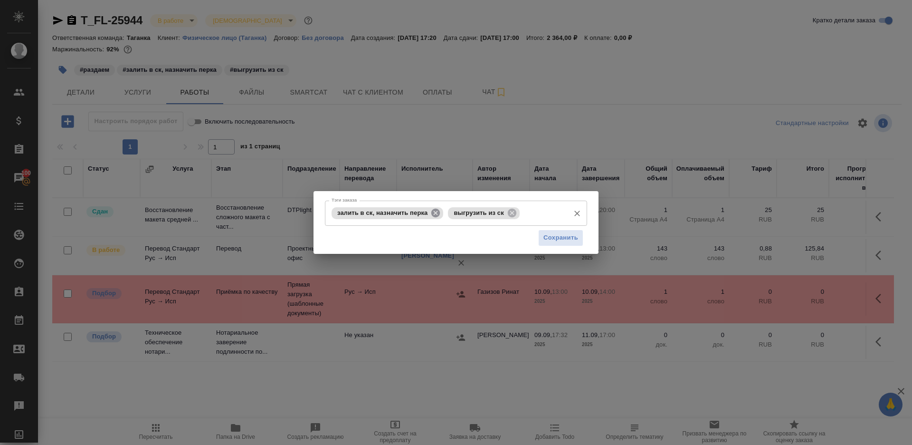
click at [435, 211] on icon at bounding box center [436, 212] width 9 height 9
click at [558, 232] on button "Сохранить" at bounding box center [560, 238] width 45 height 17
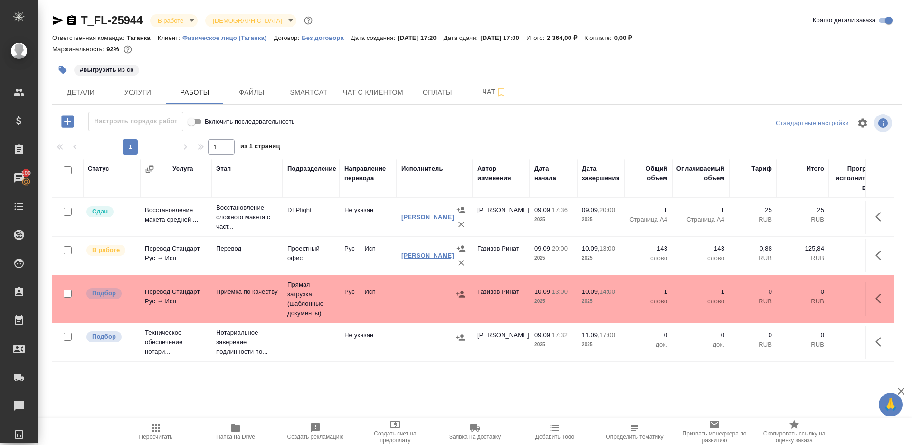
click at [414, 259] on link "Иванов Вячеслав" at bounding box center [428, 255] width 53 height 7
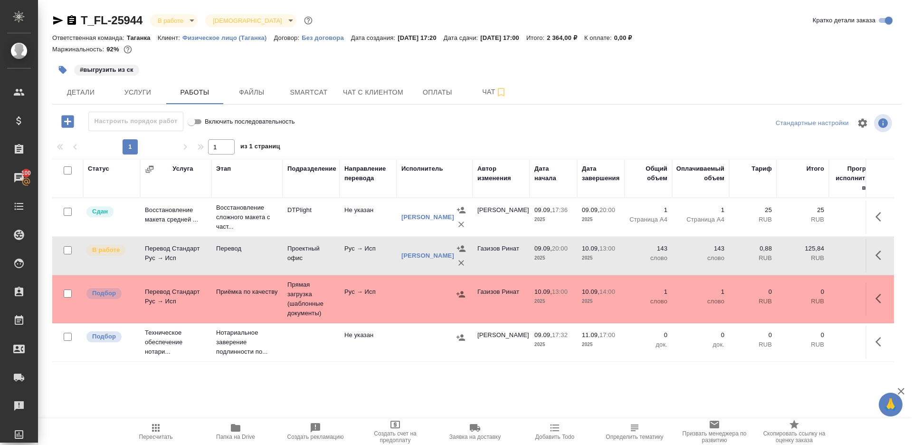
click at [147, 432] on span "Пересчитать" at bounding box center [156, 431] width 68 height 18
drag, startPoint x: 147, startPoint y: 432, endPoint x: 200, endPoint y: 275, distance: 165.0
click at [147, 431] on span "Пересчитать" at bounding box center [156, 431] width 68 height 18
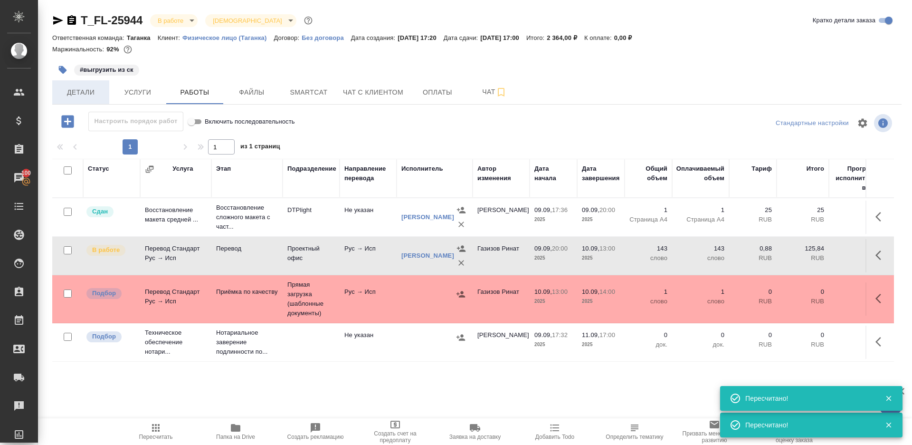
click at [96, 90] on span "Детали" at bounding box center [81, 92] width 46 height 12
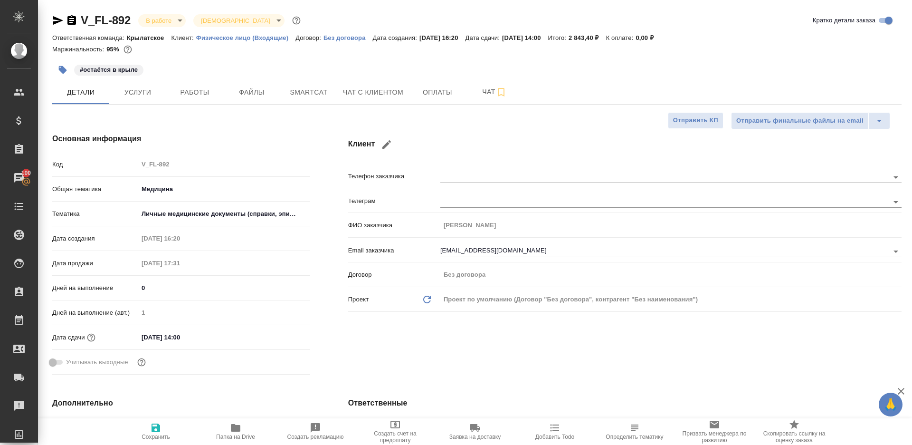
select select "RU"
click at [200, 95] on span "Работы" at bounding box center [195, 92] width 46 height 12
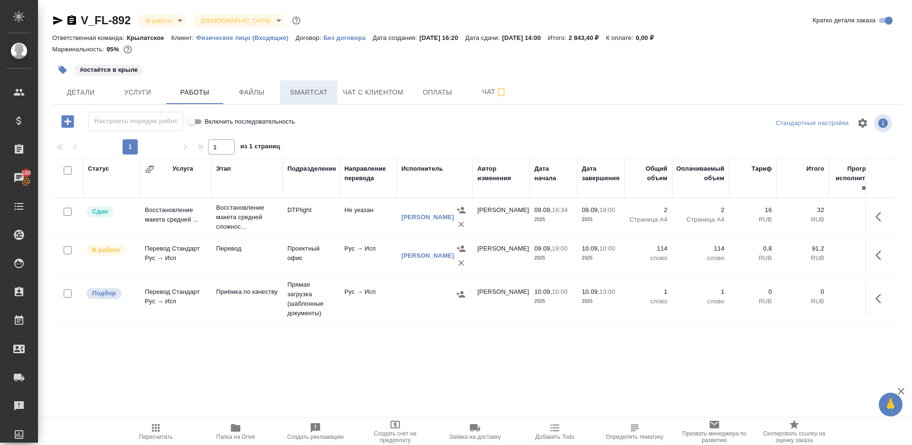
click at [300, 95] on span "Smartcat" at bounding box center [309, 92] width 46 height 12
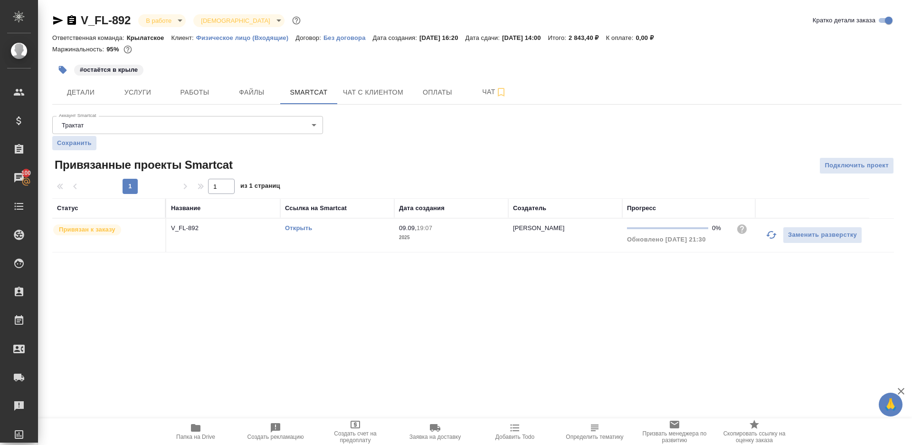
click at [772, 230] on icon "button" at bounding box center [771, 234] width 11 height 11
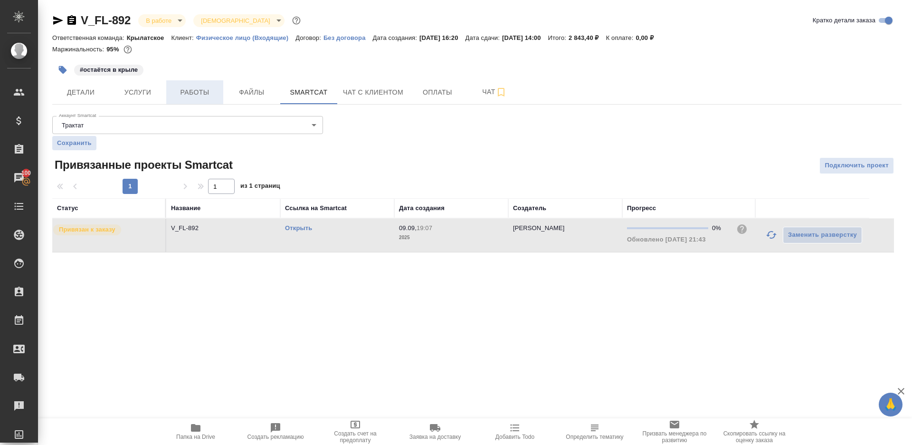
click at [190, 88] on span "Работы" at bounding box center [195, 92] width 46 height 12
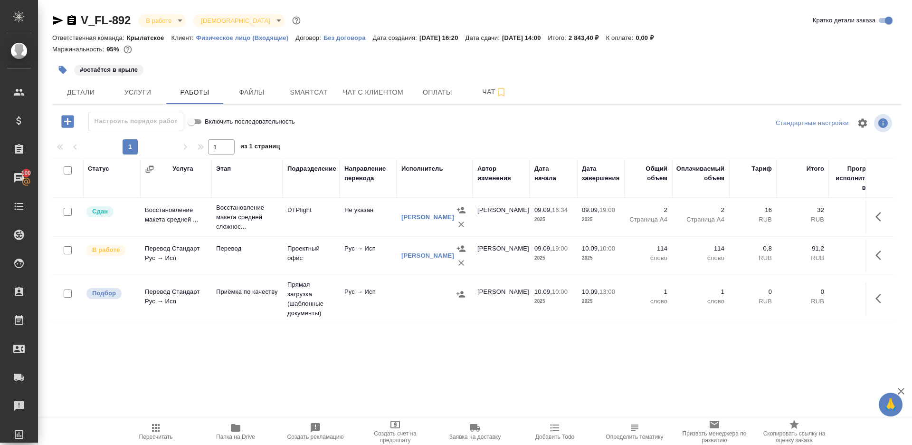
click at [134, 442] on button "Пересчитать" at bounding box center [156, 431] width 80 height 27
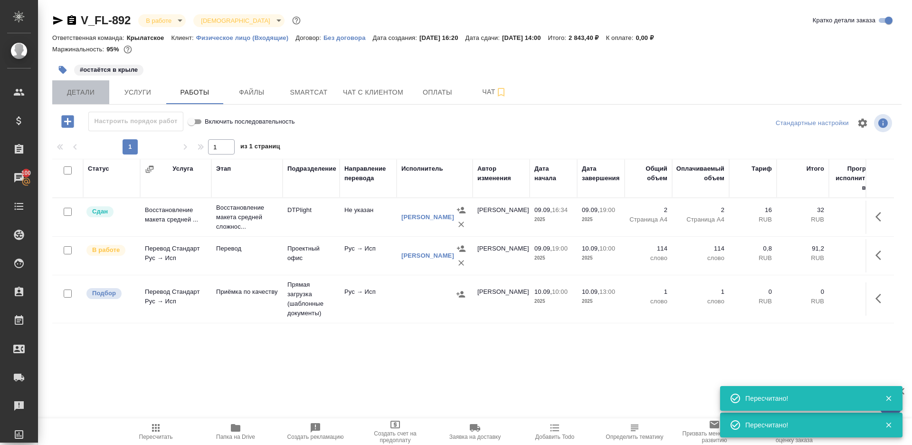
click at [101, 94] on span "Детали" at bounding box center [81, 92] width 46 height 12
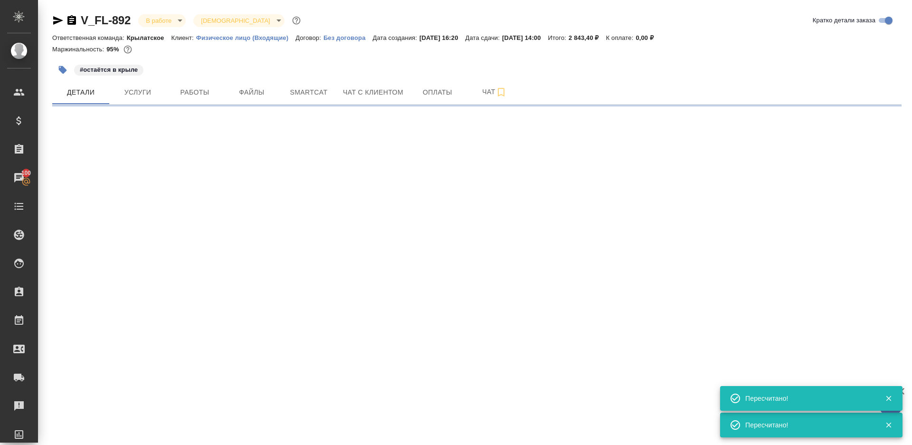
select select "RU"
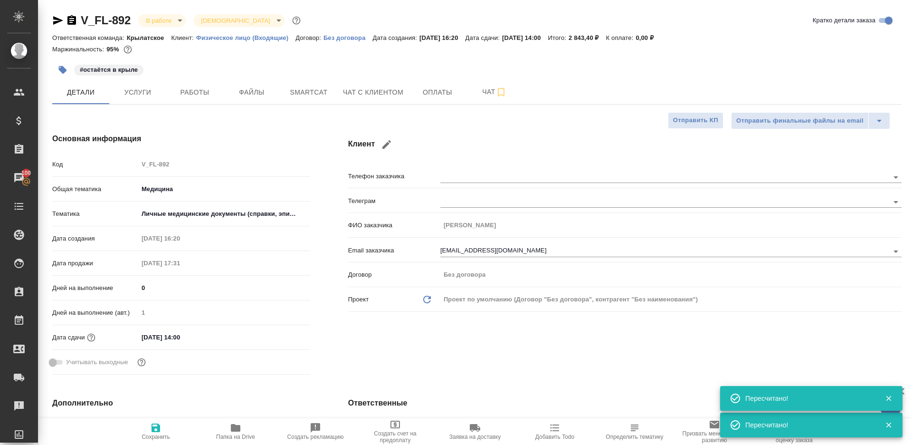
type textarea "x"
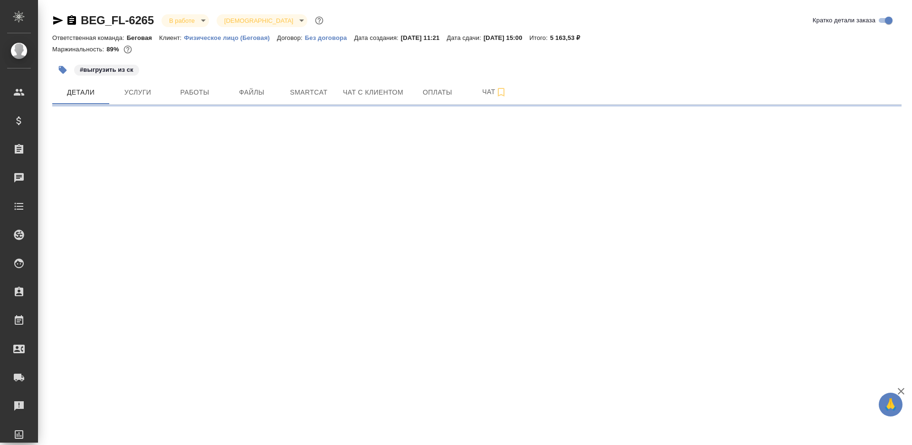
select select "RU"
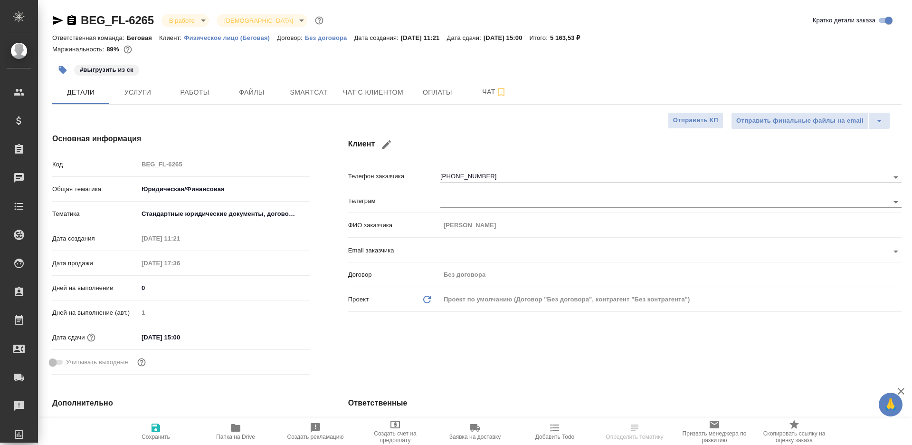
type textarea "x"
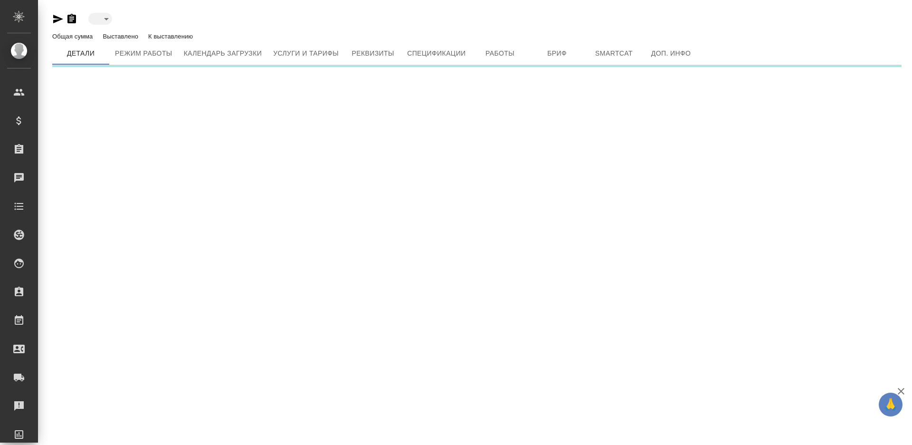
type input "active"
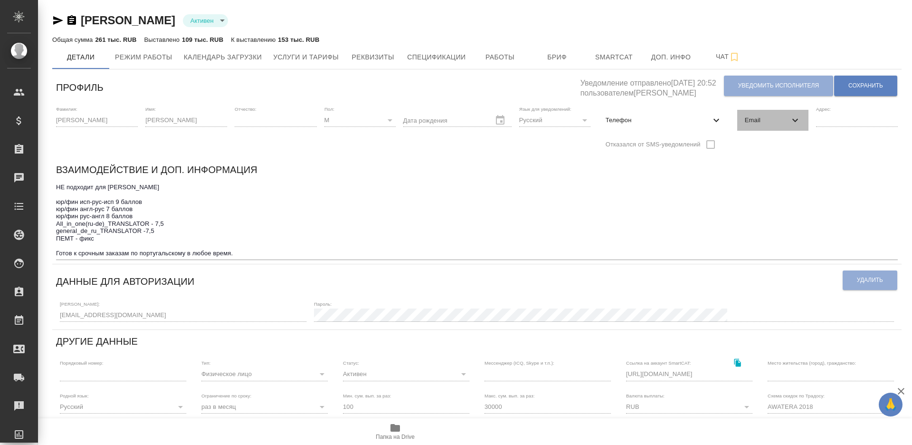
click at [794, 123] on icon at bounding box center [795, 120] width 11 height 11
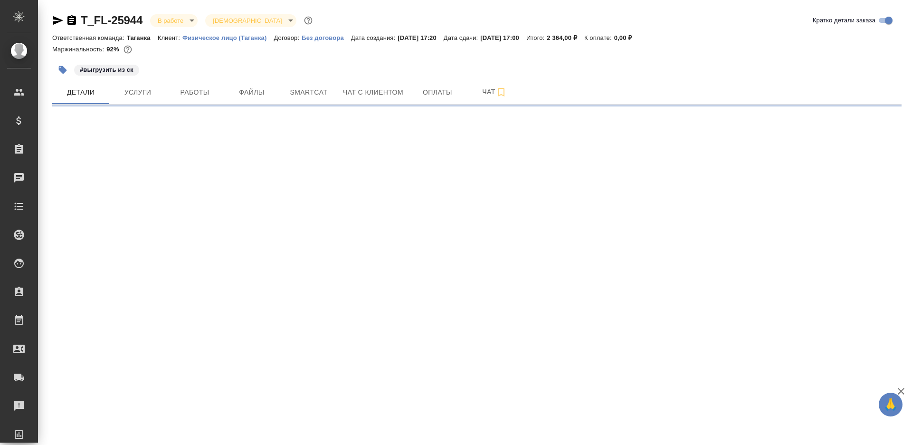
select select "RU"
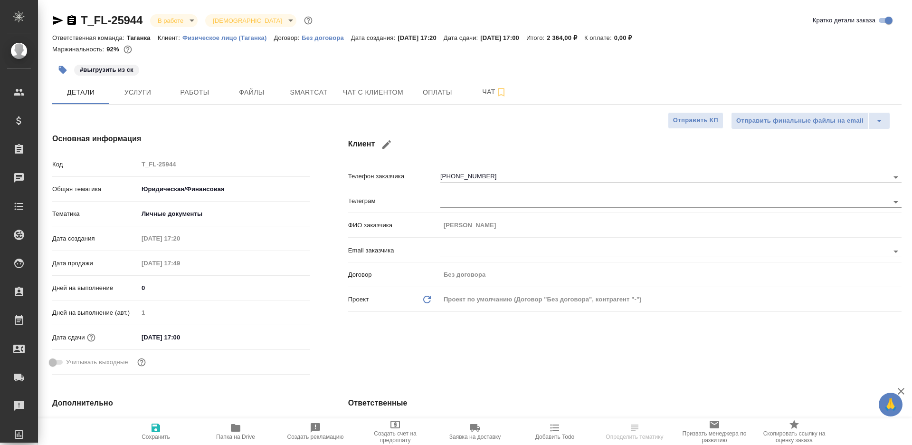
type textarea "x"
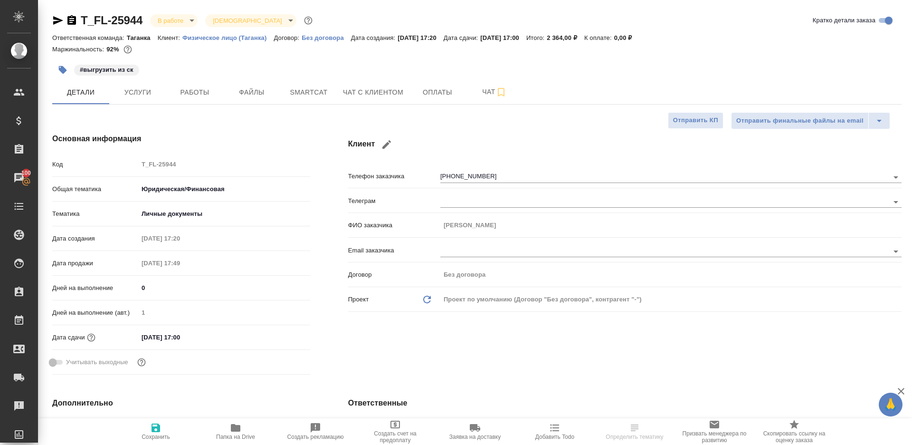
type textarea "x"
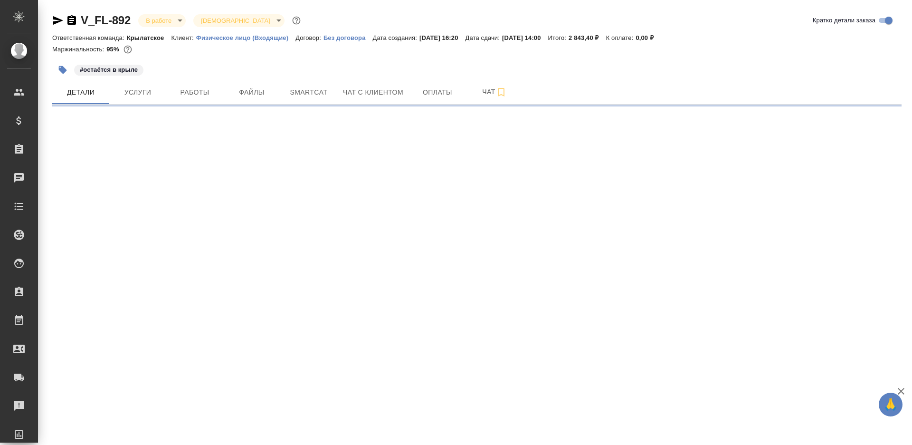
select select "RU"
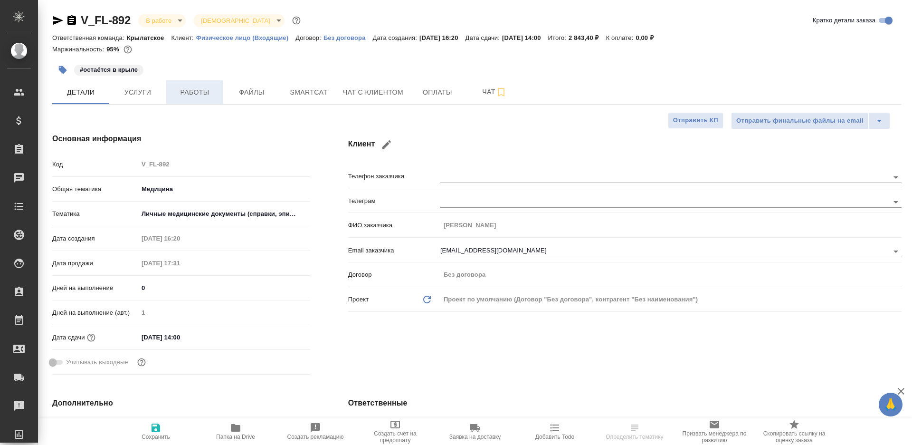
drag, startPoint x: 197, startPoint y: 93, endPoint x: 203, endPoint y: 93, distance: 6.2
click at [197, 93] on span "Работы" at bounding box center [195, 92] width 46 height 12
